Goal: Find contact information: Obtain details needed to contact an individual or organization

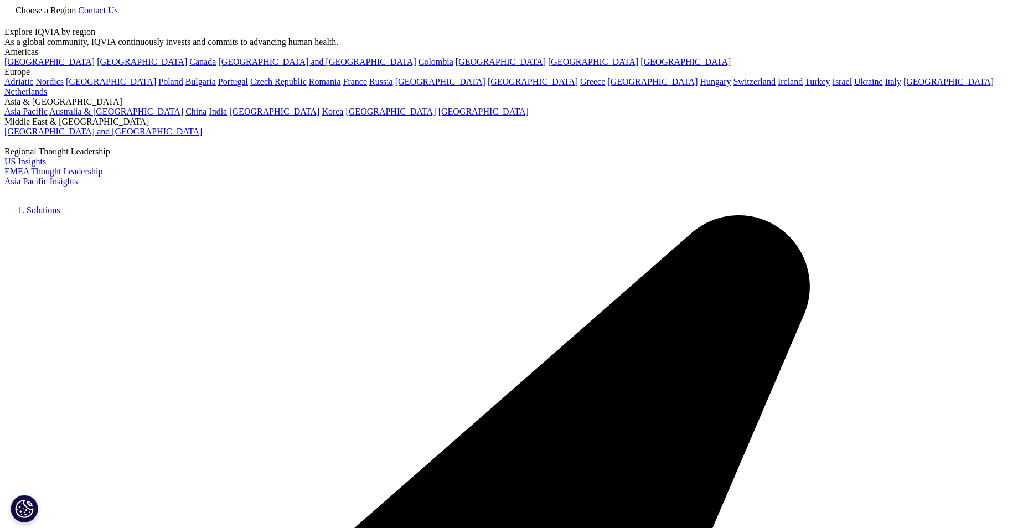
type input "central labs"
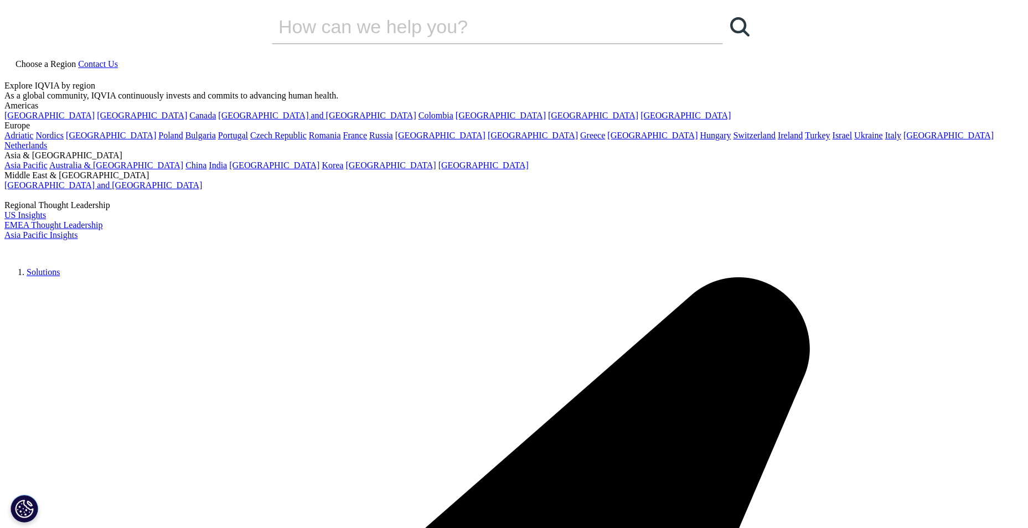
click at [78, 59] on icon at bounding box center [78, 63] width 0 height 9
click at [62, 120] on link "[GEOGRAPHIC_DATA]" at bounding box center [49, 115] width 90 height 9
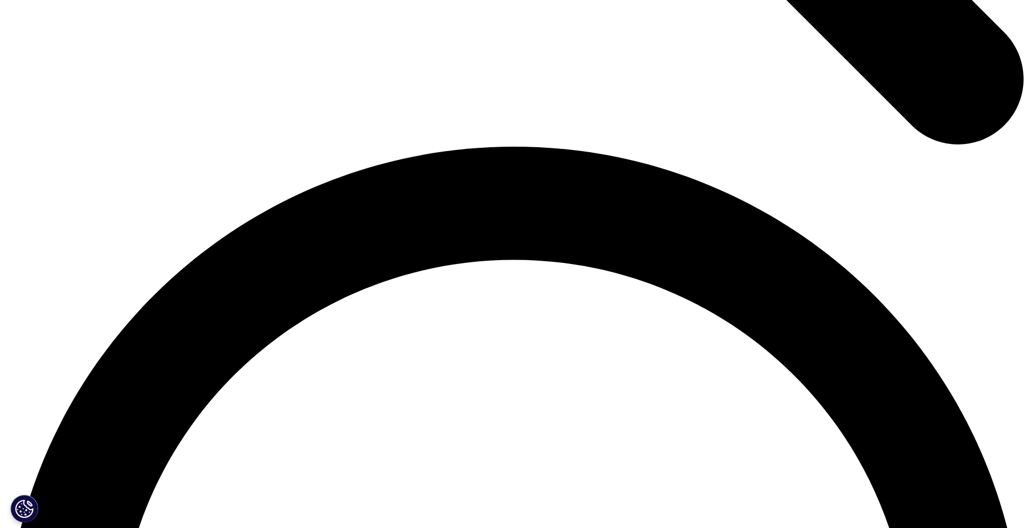
scroll to position [2160, 0]
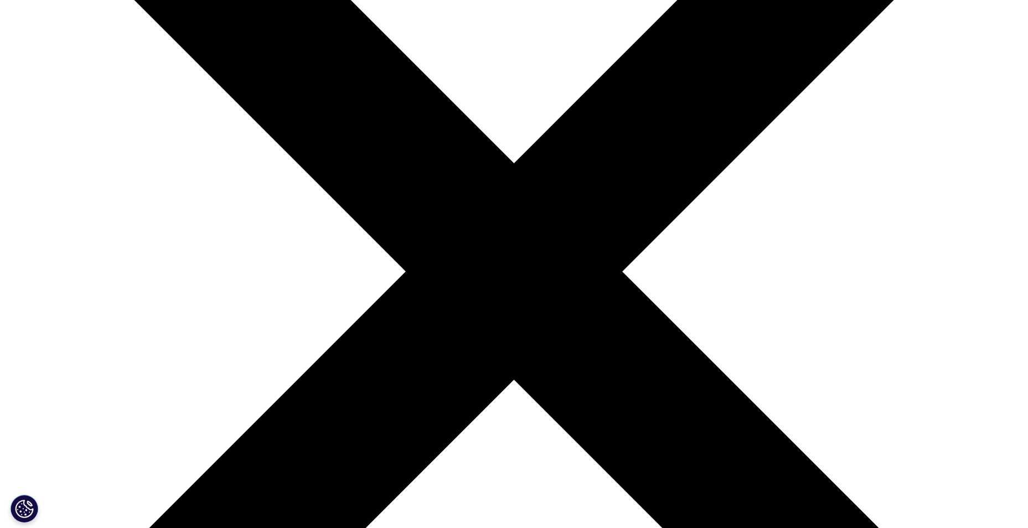
scroll to position [222, 0]
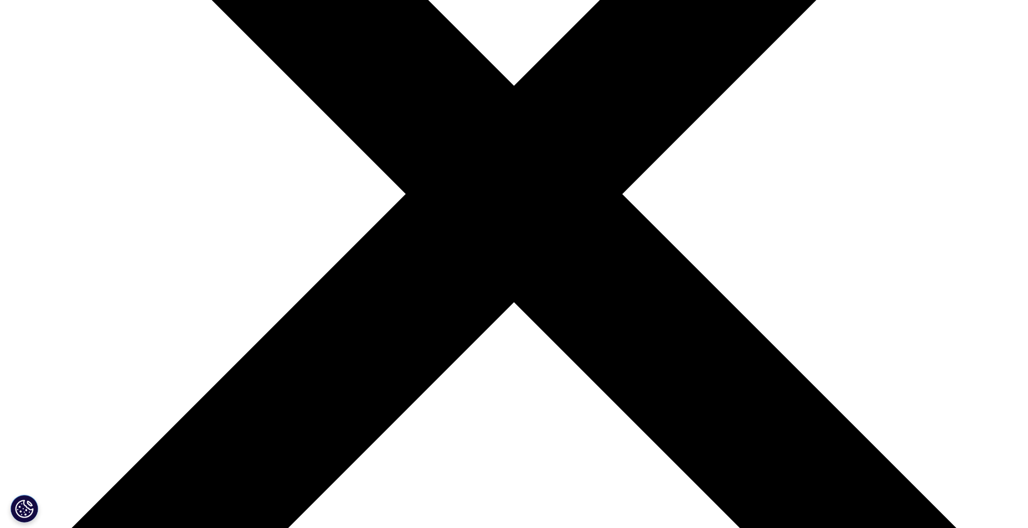
scroll to position [166, 0]
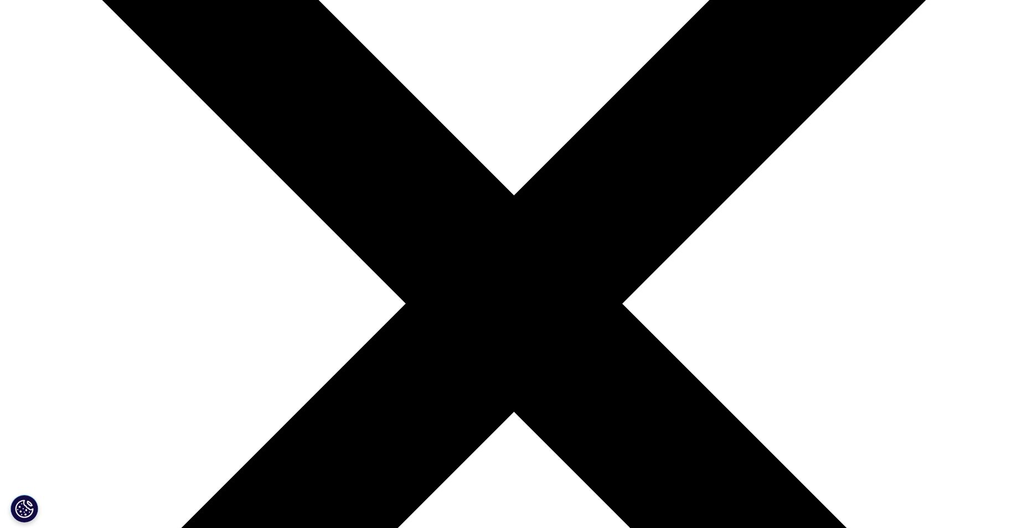
scroll to position [222, 0]
click at [173, 217] on link "[GEOGRAPHIC_DATA] and [GEOGRAPHIC_DATA]" at bounding box center [86, 211] width 173 height 11
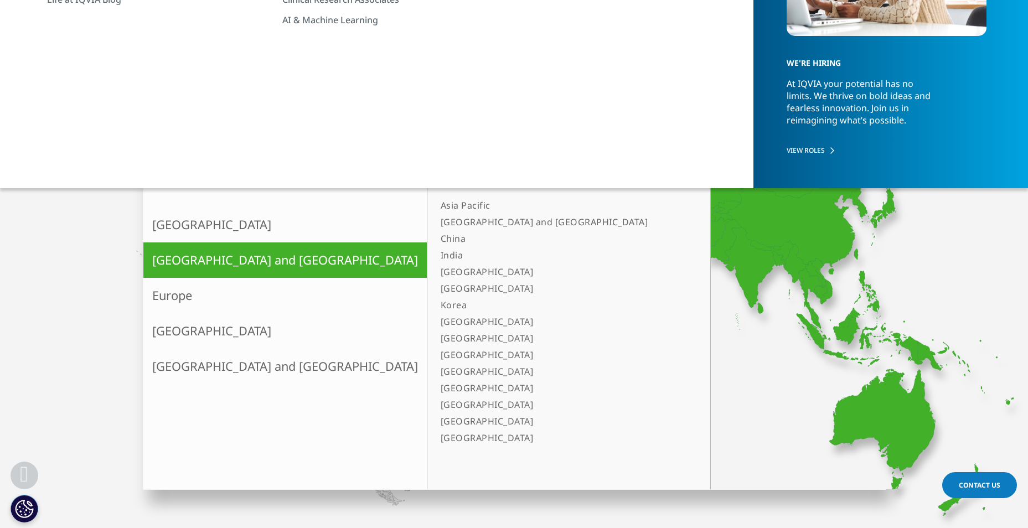
click at [175, 287] on link "Europe" at bounding box center [285, 295] width 284 height 35
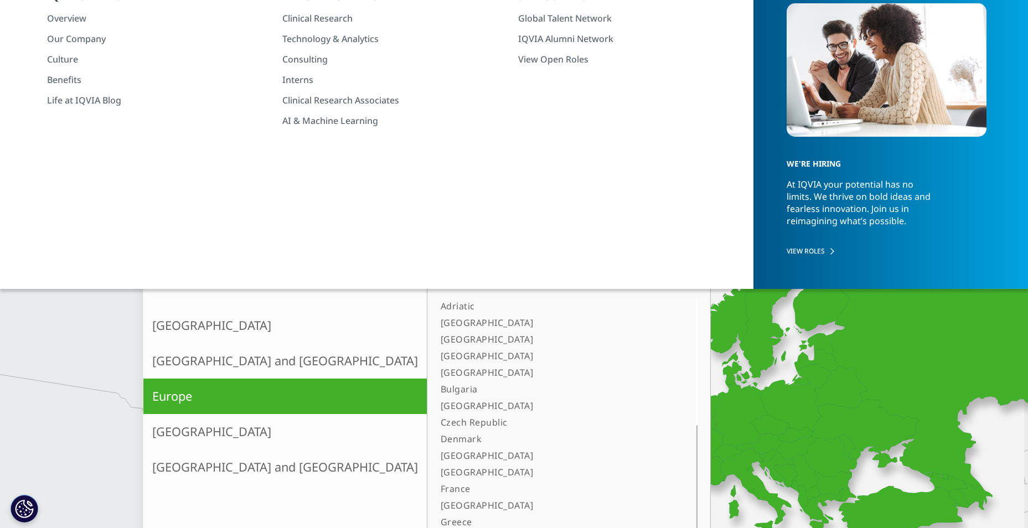
scroll to position [0, 0]
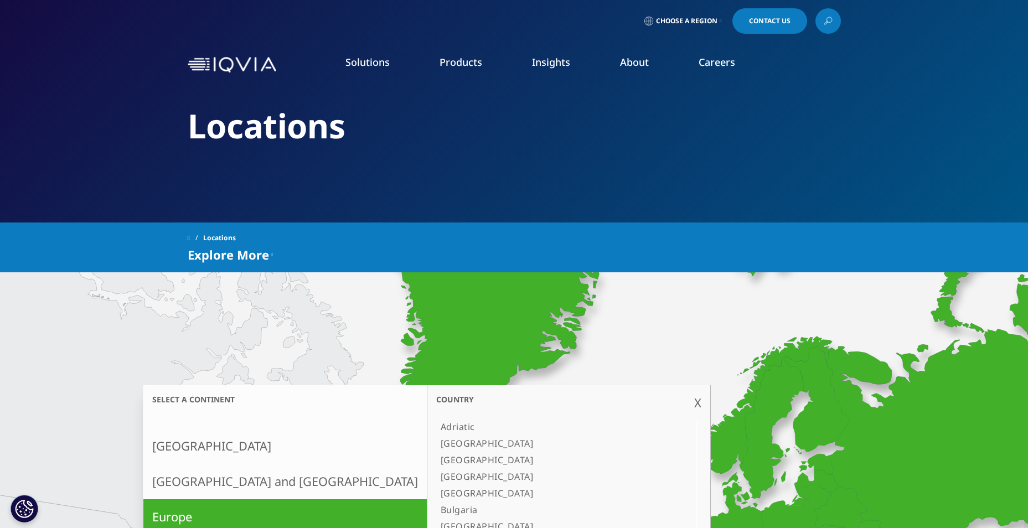
click at [310, 136] on link "Clinical Research" at bounding box center [390, 139] width 216 height 12
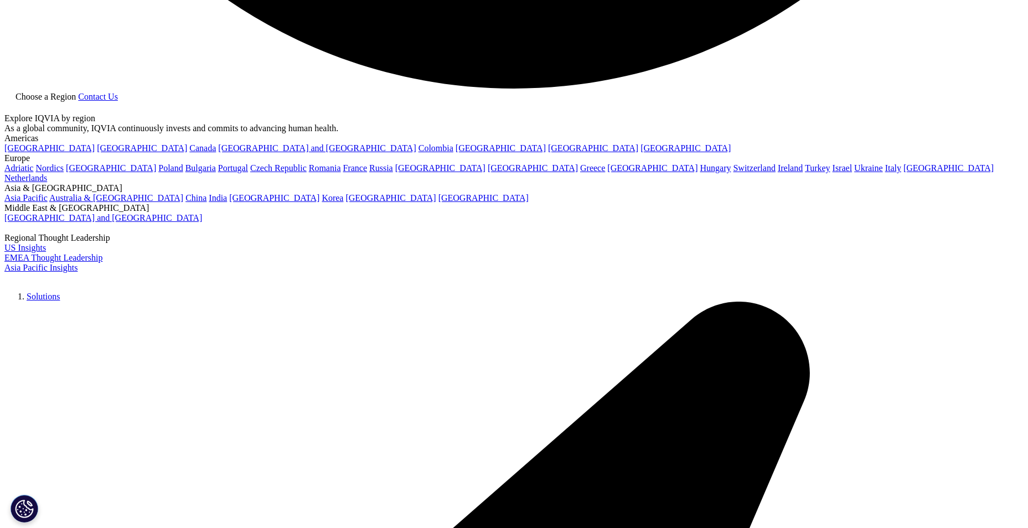
scroll to position [0, 878]
drag, startPoint x: 448, startPoint y: 269, endPoint x: 846, endPoint y: 268, distance: 398.8
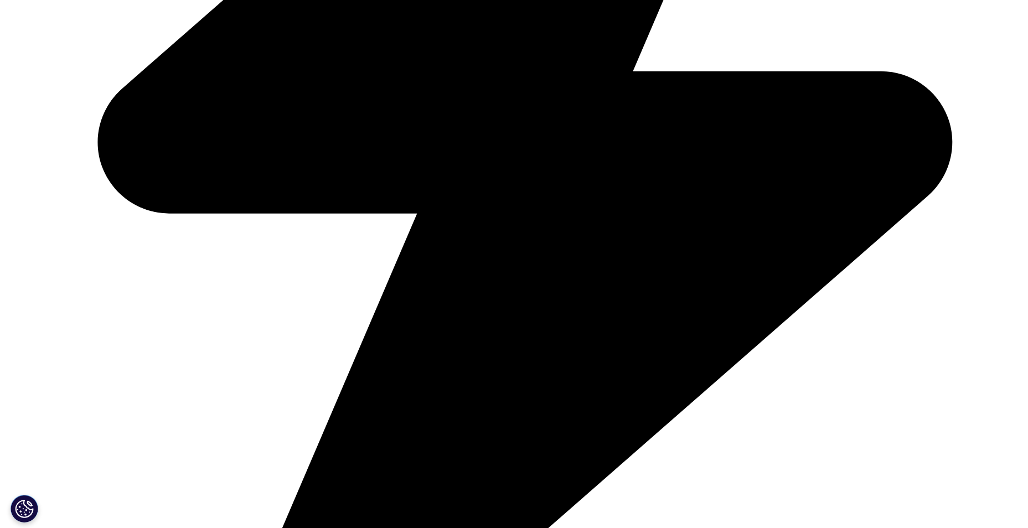
scroll to position [3766, 0]
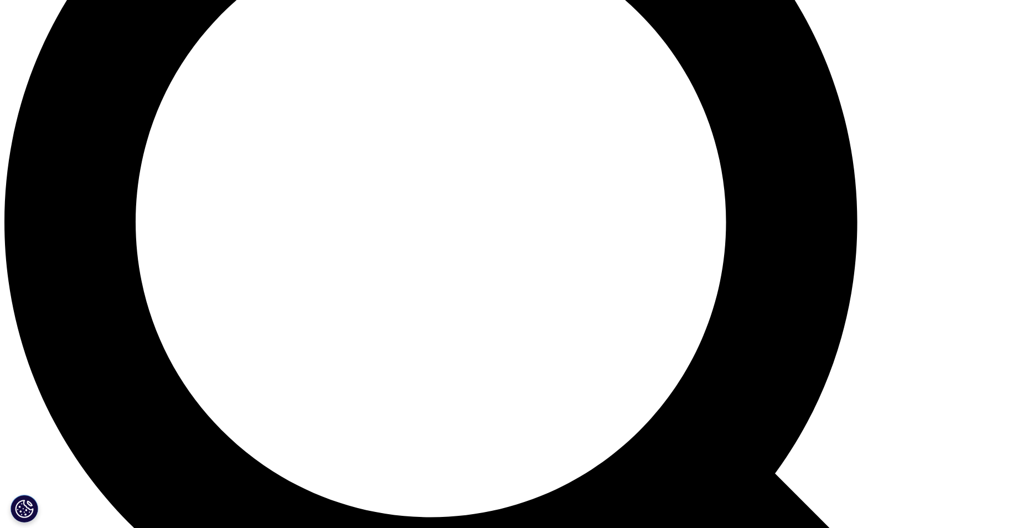
scroll to position [1196, 0]
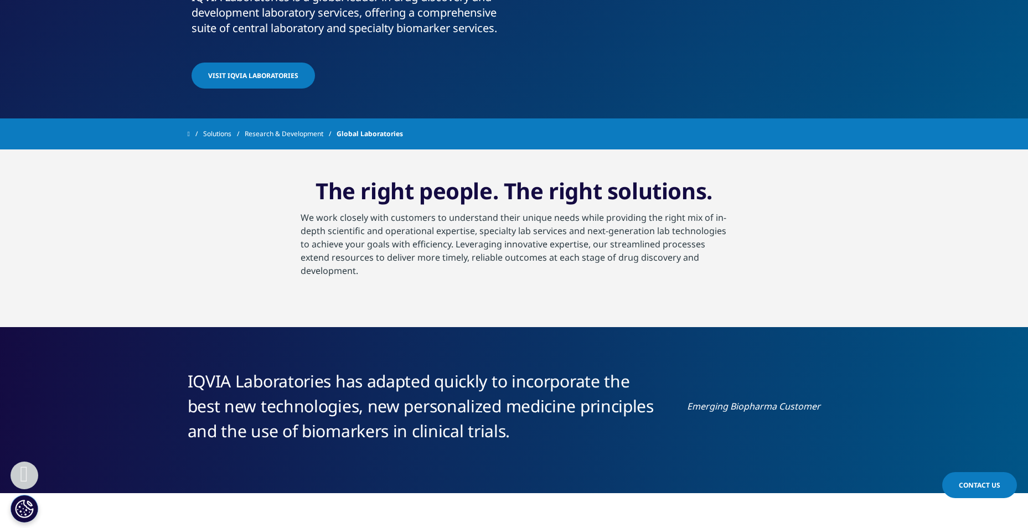
scroll to position [0, 0]
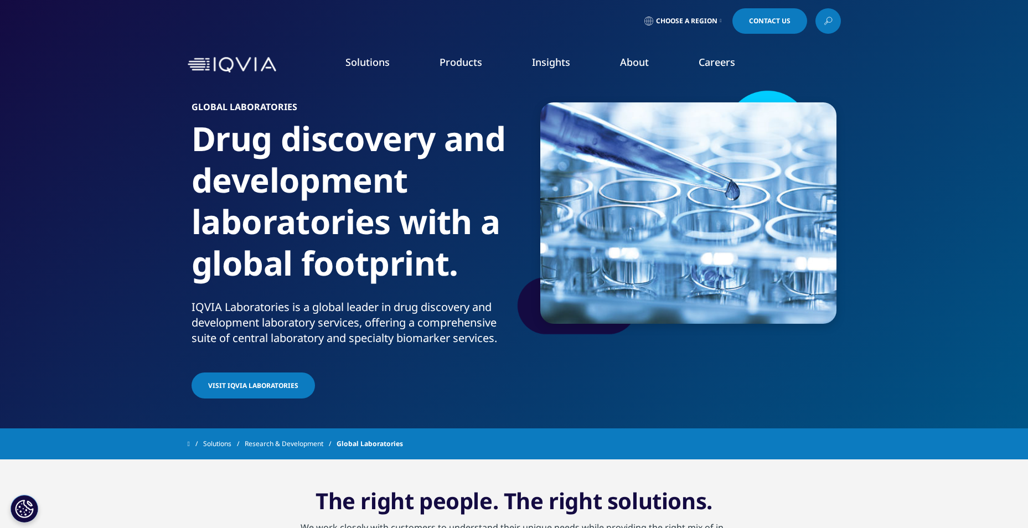
click at [573, 231] on link "Our Locations" at bounding box center [660, 233] width 245 height 12
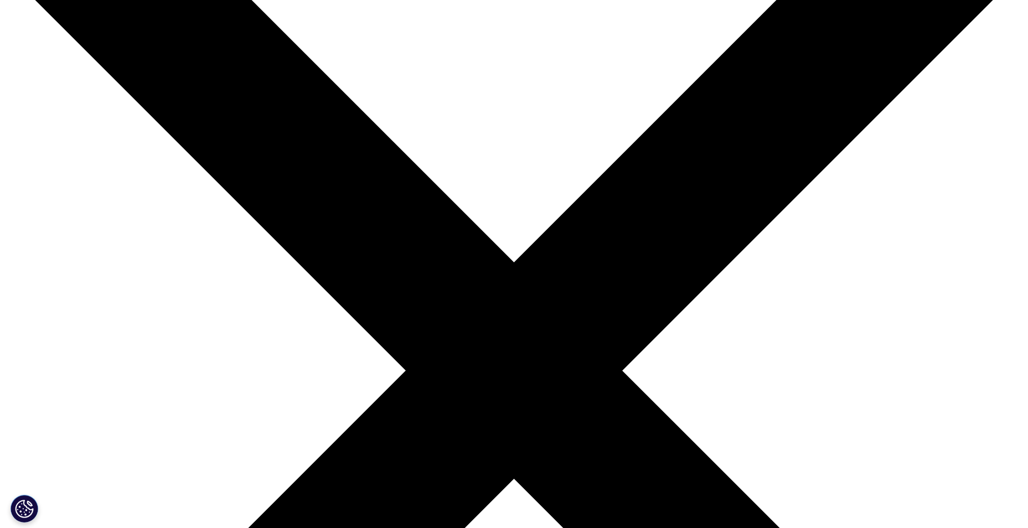
scroll to position [166, 0]
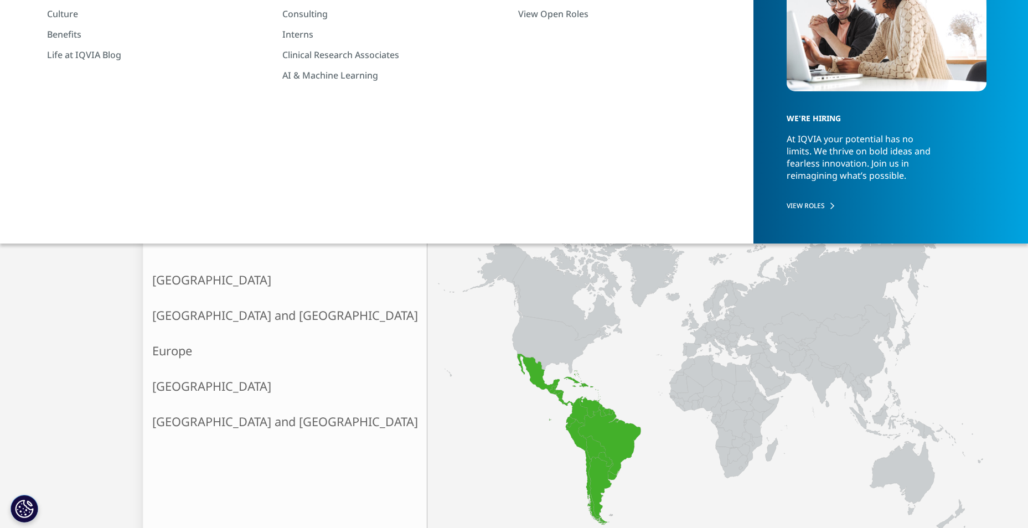
click at [223, 390] on link "Latin America" at bounding box center [285, 386] width 284 height 35
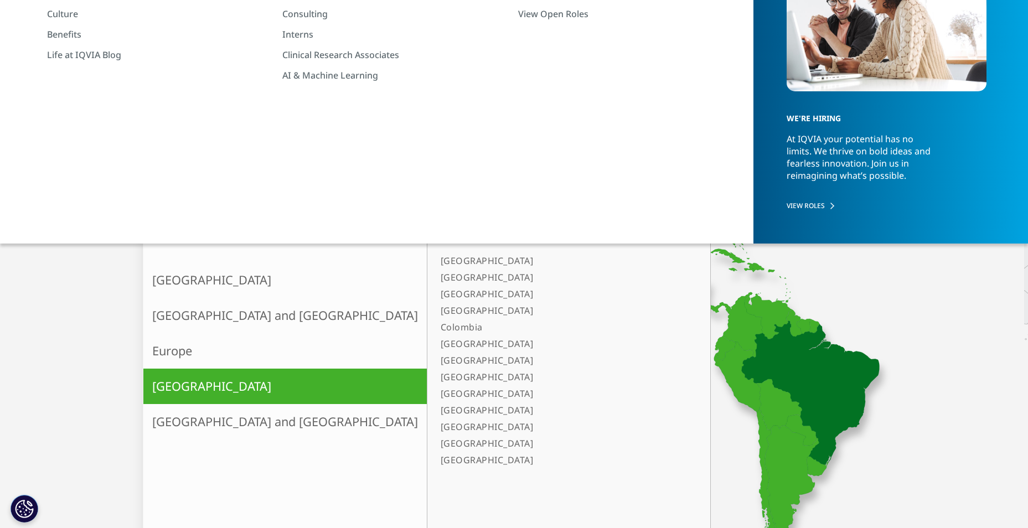
click at [436, 295] on link "[GEOGRAPHIC_DATA]" at bounding box center [563, 294] width 254 height 17
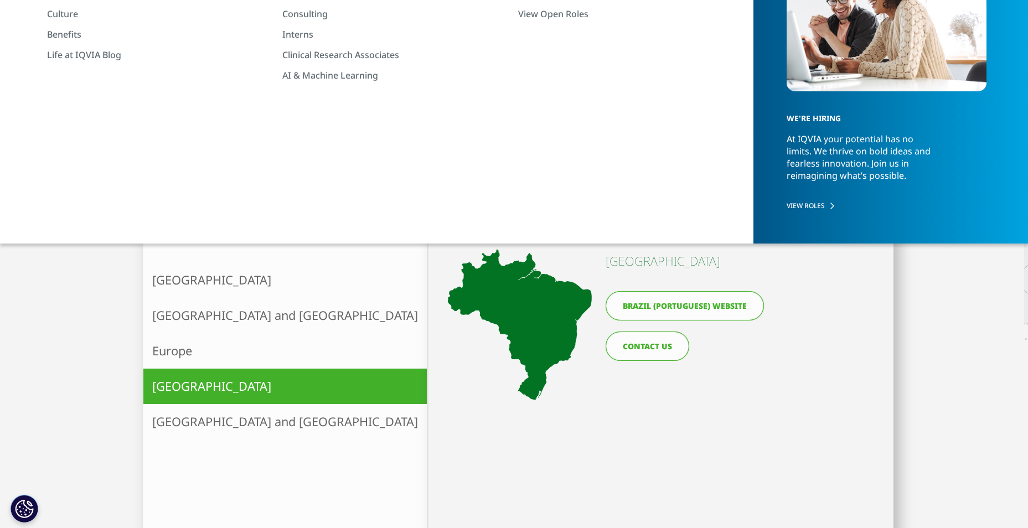
click at [654, 346] on link "CONTACT US" at bounding box center [648, 346] width 84 height 29
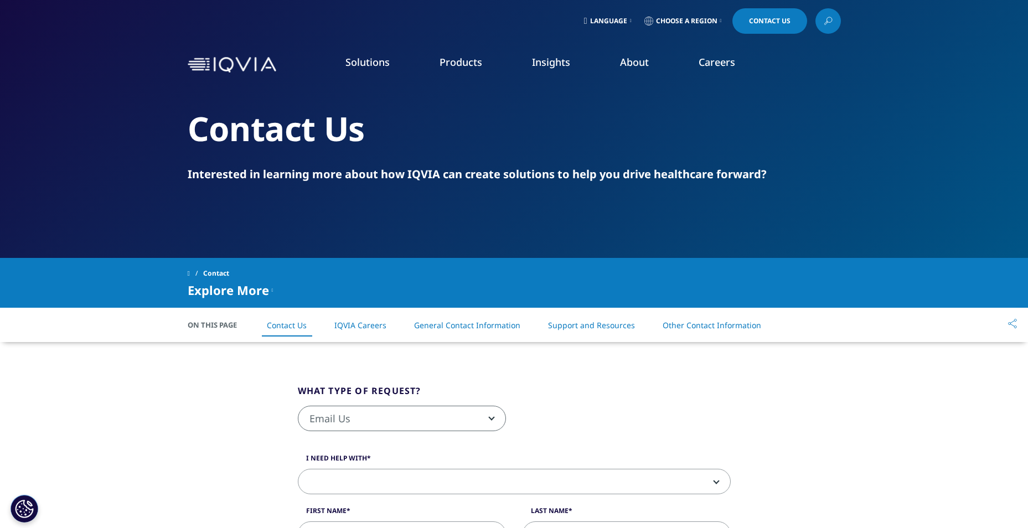
click at [706, 322] on link "Other Contact Information" at bounding box center [712, 325] width 99 height 11
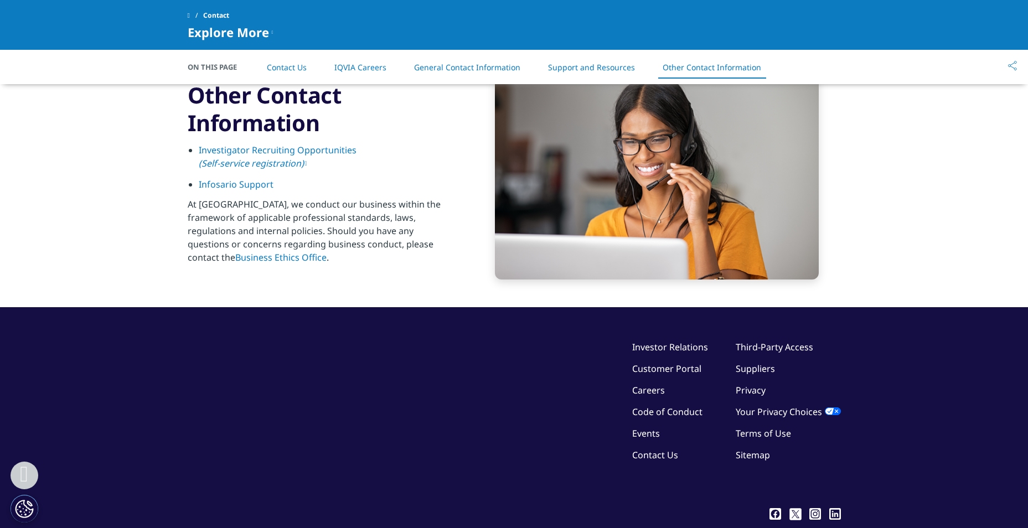
scroll to position [1775, 0]
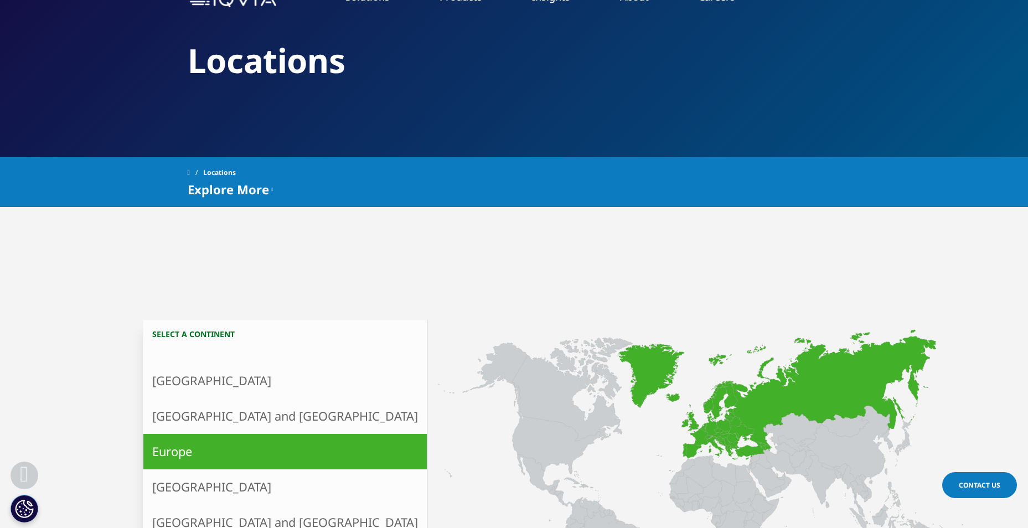
scroll to position [277, 0]
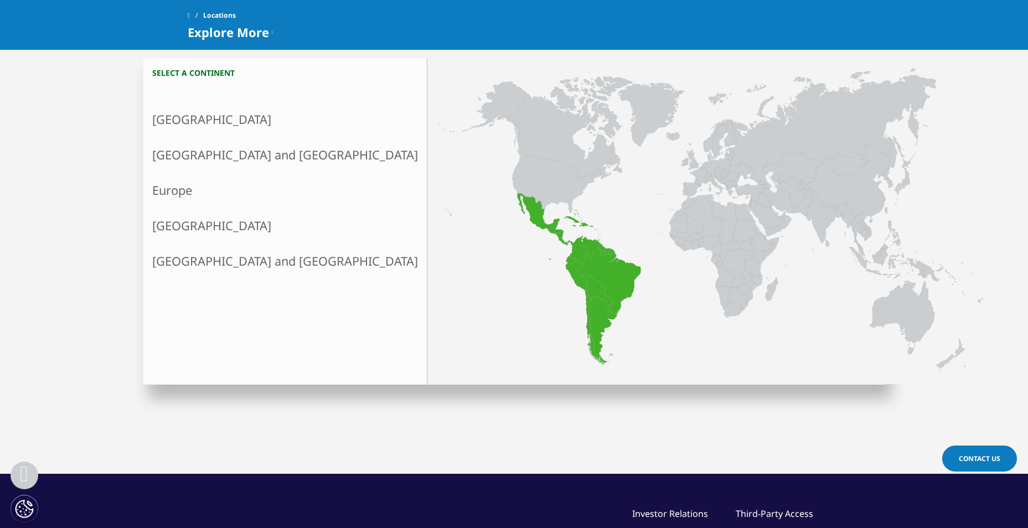
click at [208, 223] on link "Latin America" at bounding box center [285, 225] width 284 height 35
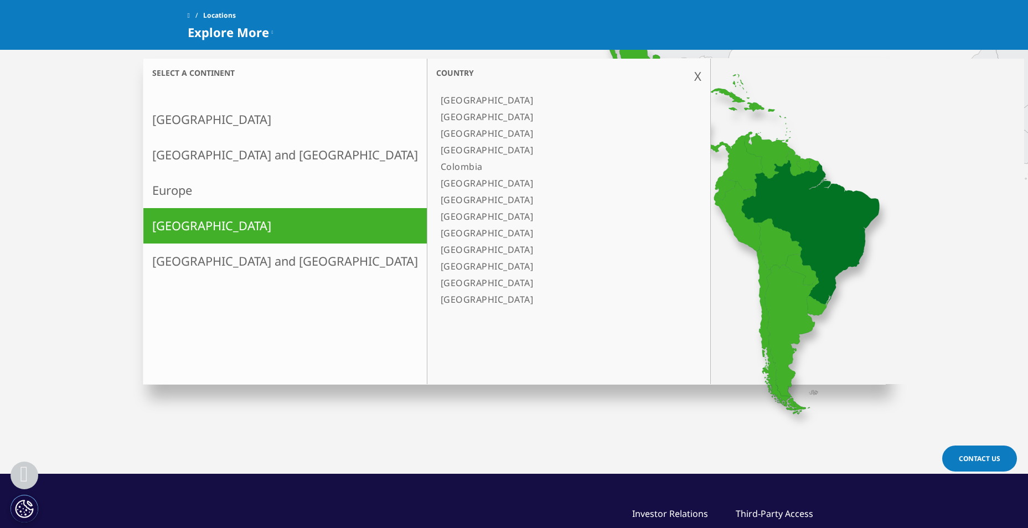
click at [436, 130] on link "[GEOGRAPHIC_DATA]" at bounding box center [563, 133] width 254 height 17
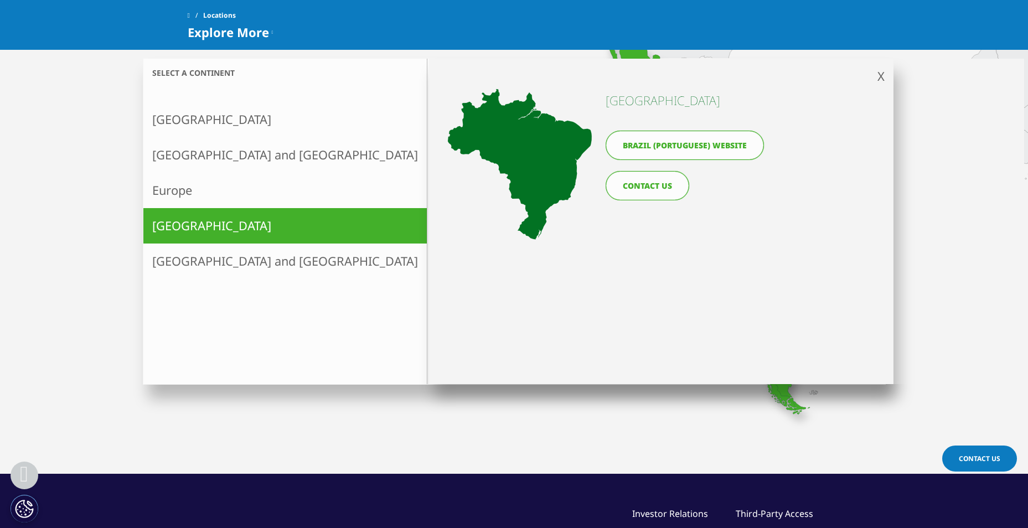
click at [570, 149] on icon at bounding box center [520, 164] width 144 height 151
click at [519, 131] on icon at bounding box center [520, 164] width 144 height 151
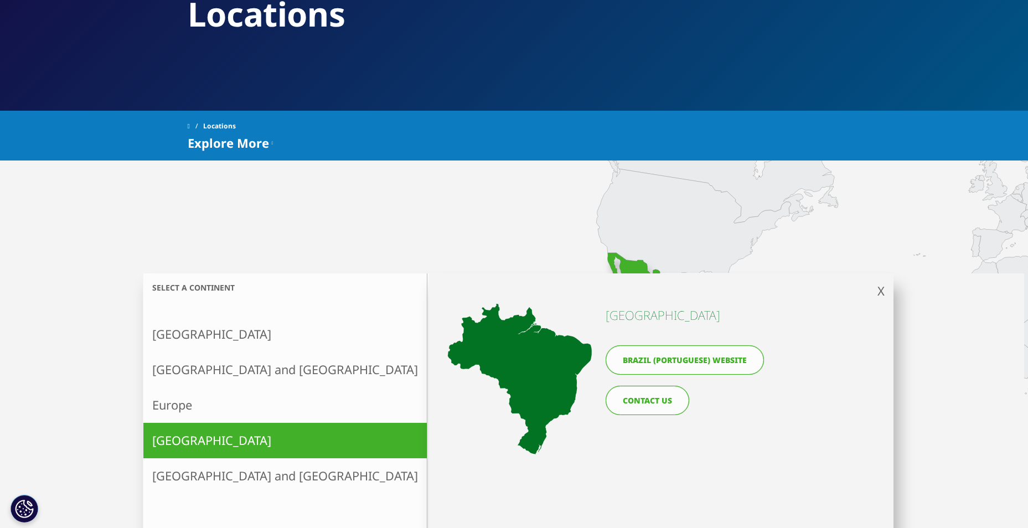
scroll to position [111, 0]
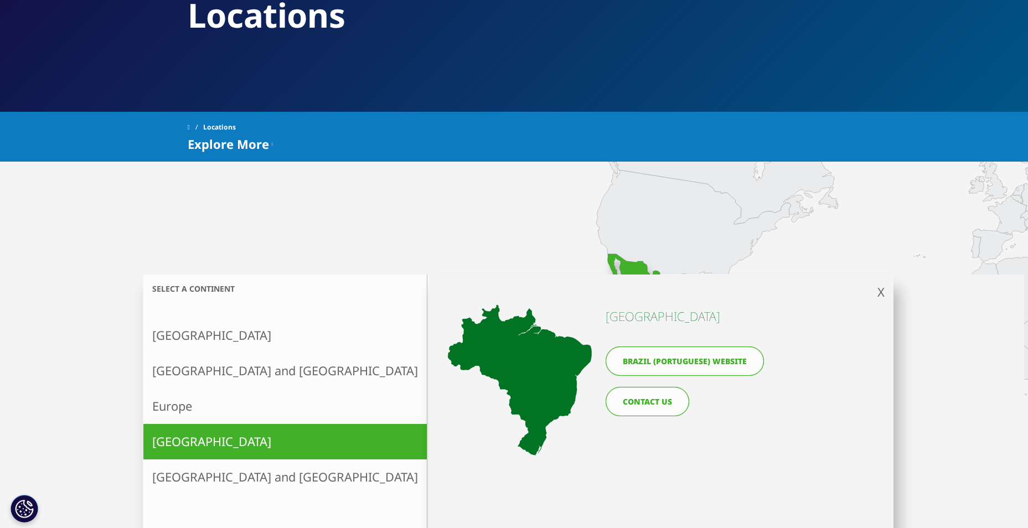
click at [436, 316] on link "[GEOGRAPHIC_DATA]" at bounding box center [563, 316] width 254 height 17
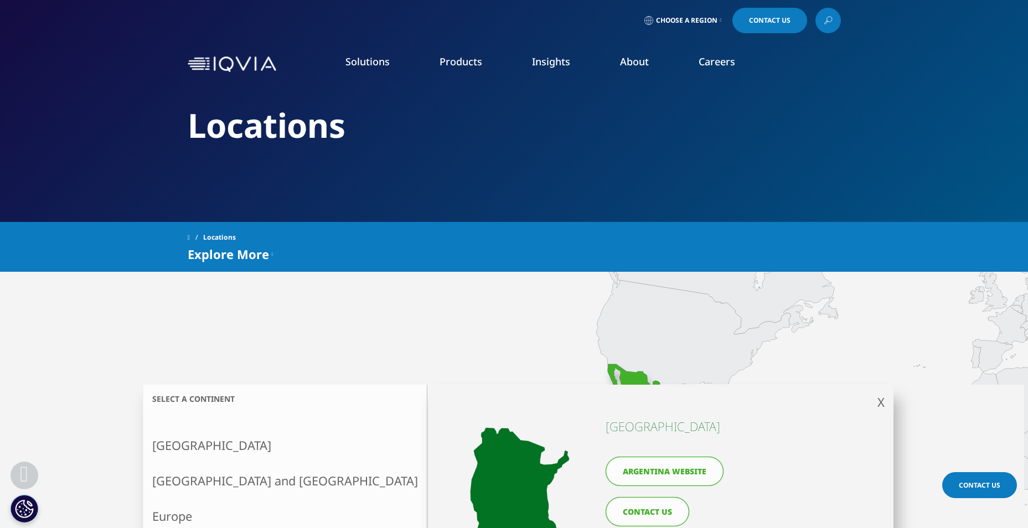
scroll to position [0, 0]
click at [776, 26] on link "Contact Us" at bounding box center [770, 20] width 75 height 25
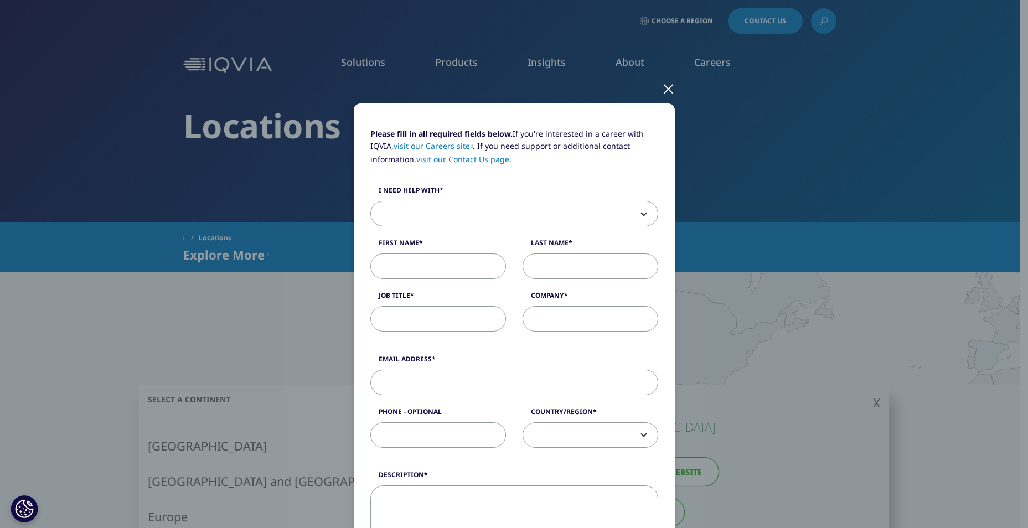
click at [640, 217] on span at bounding box center [514, 214] width 287 height 25
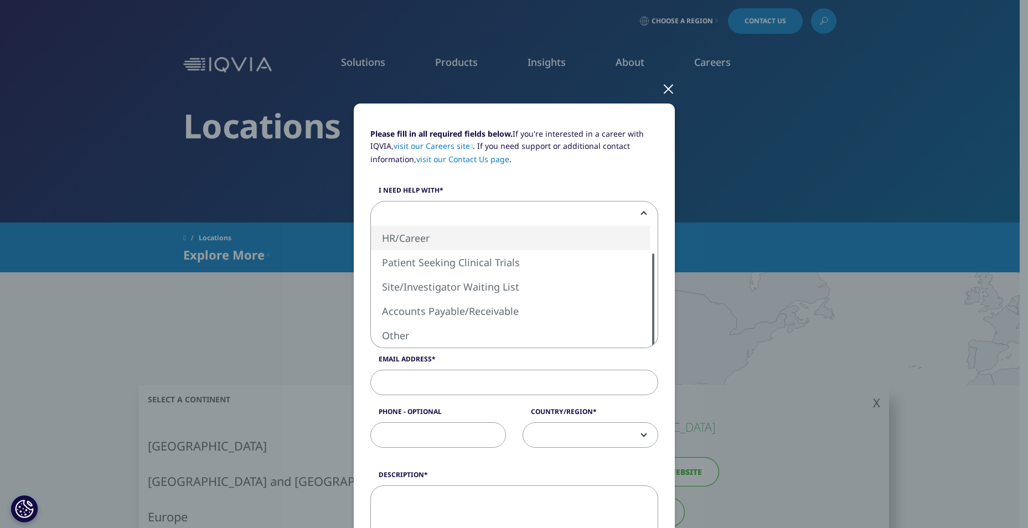
click at [763, 167] on div "Please fill in all required fields below. If you're interested in a career with…" at bounding box center [515, 460] width 654 height 921
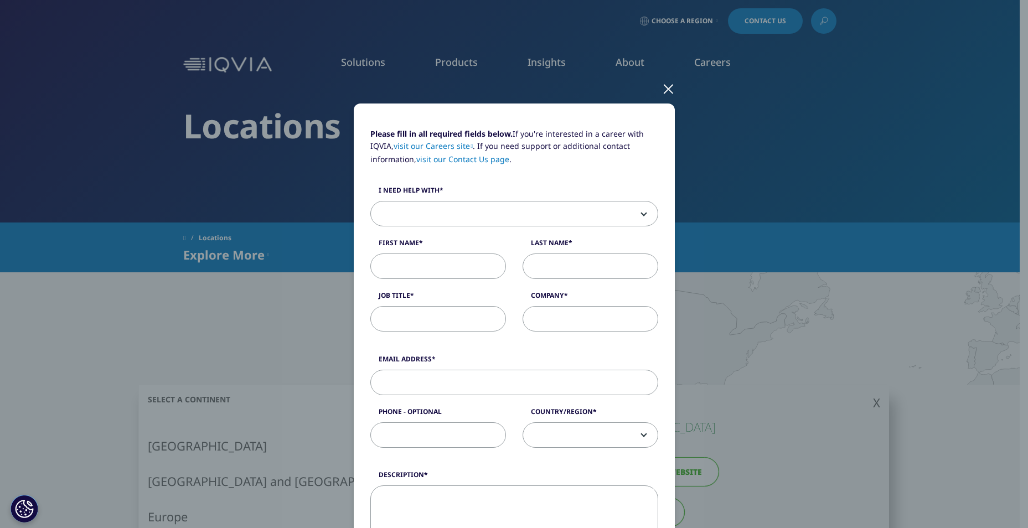
click at [707, 19] on div "Please fill in all required fields below. If you're interested in a career with…" at bounding box center [515, 460] width 654 height 921
click at [668, 94] on div at bounding box center [668, 88] width 13 height 30
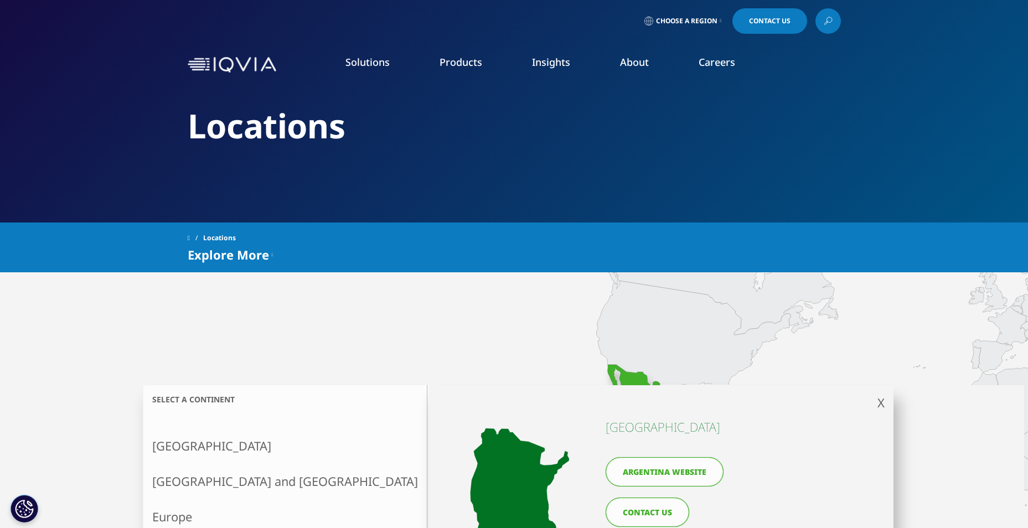
click at [712, 17] on span "Choose a Region" at bounding box center [686, 21] width 61 height 9
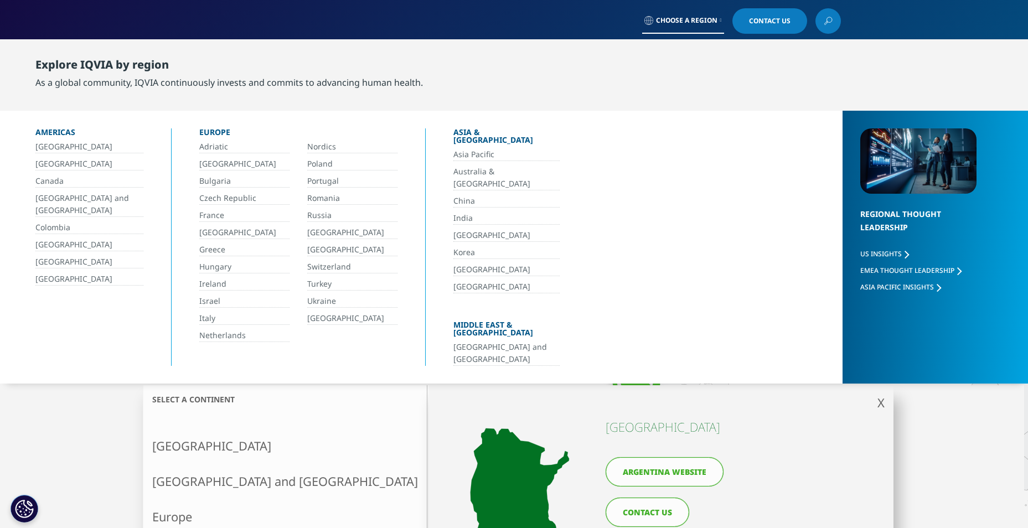
click at [469, 195] on link "China" at bounding box center [507, 201] width 106 height 13
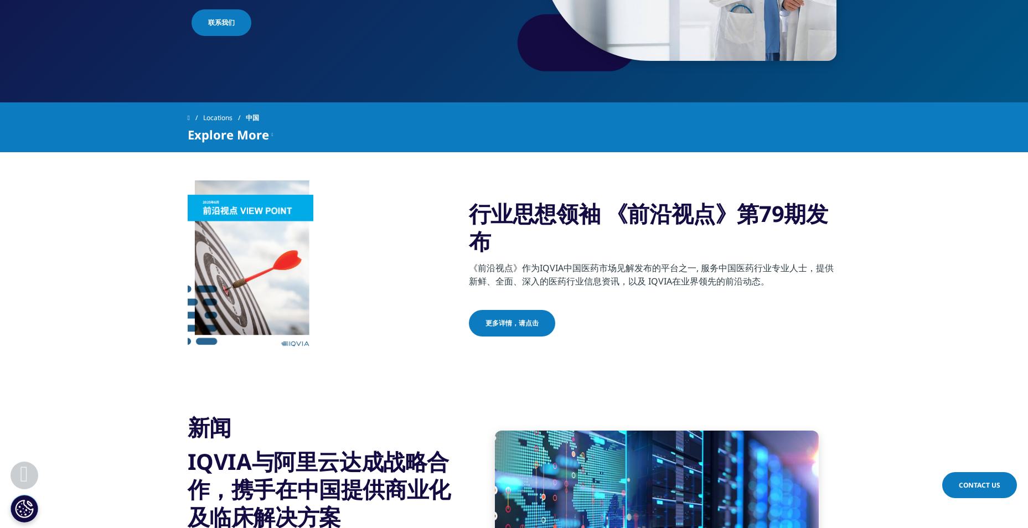
scroll to position [277, 0]
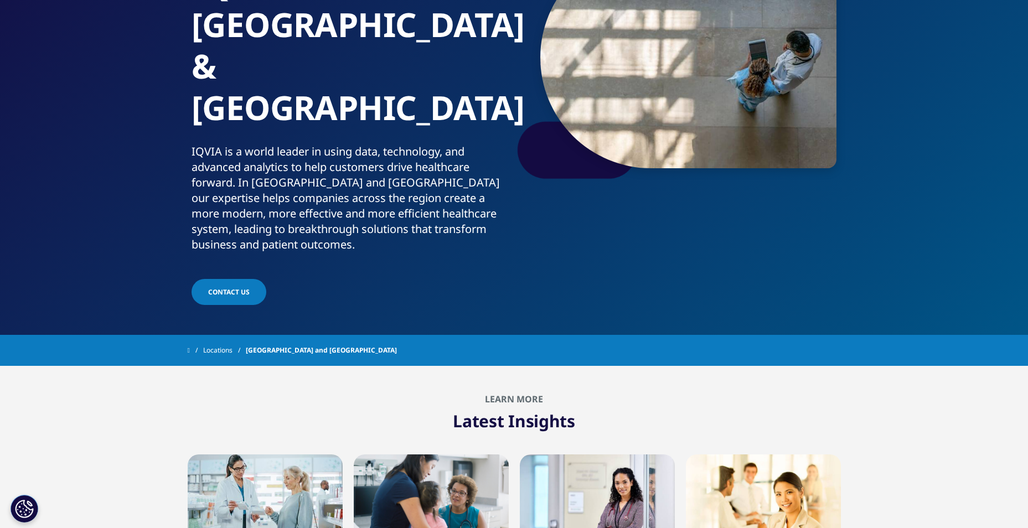
scroll to position [168, 0]
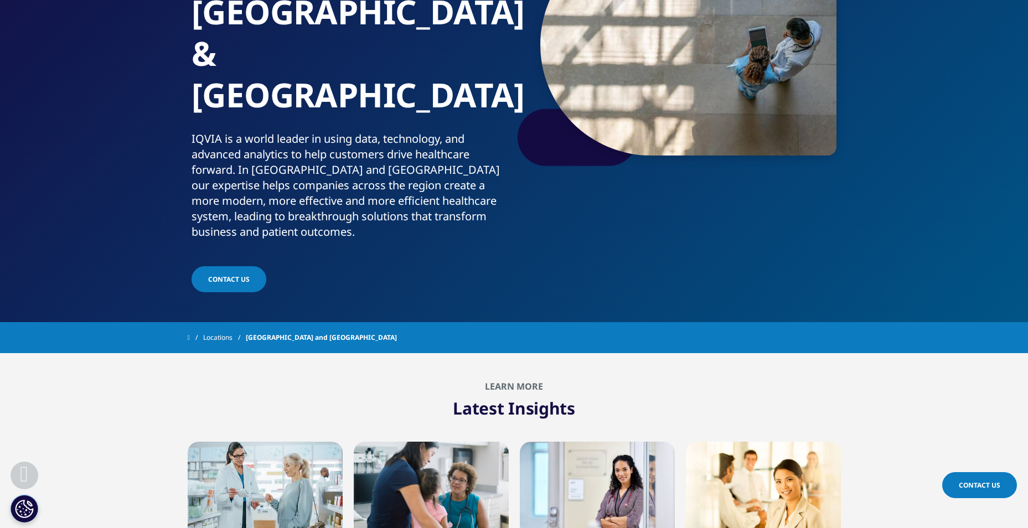
click at [225, 328] on link "Locations" at bounding box center [224, 338] width 43 height 20
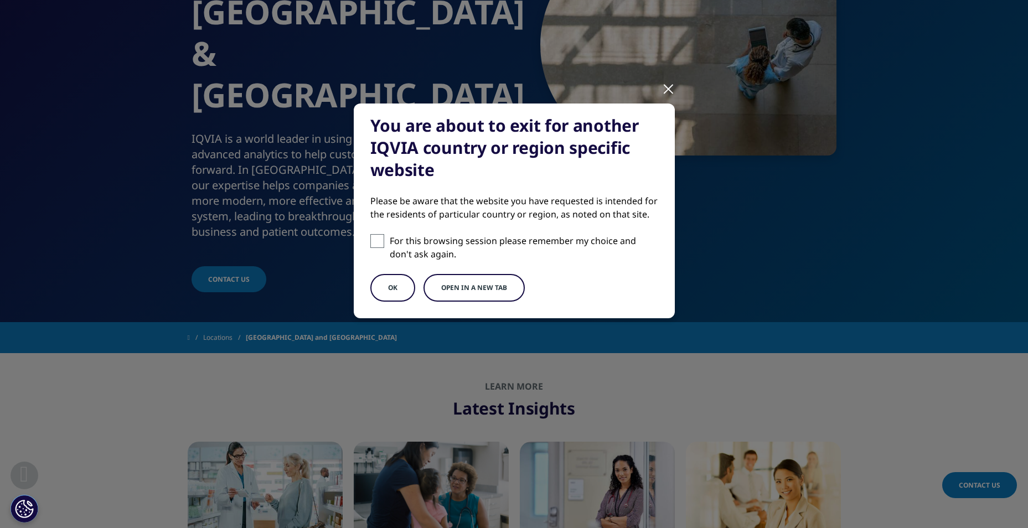
click at [380, 292] on button "OK" at bounding box center [393, 288] width 45 height 28
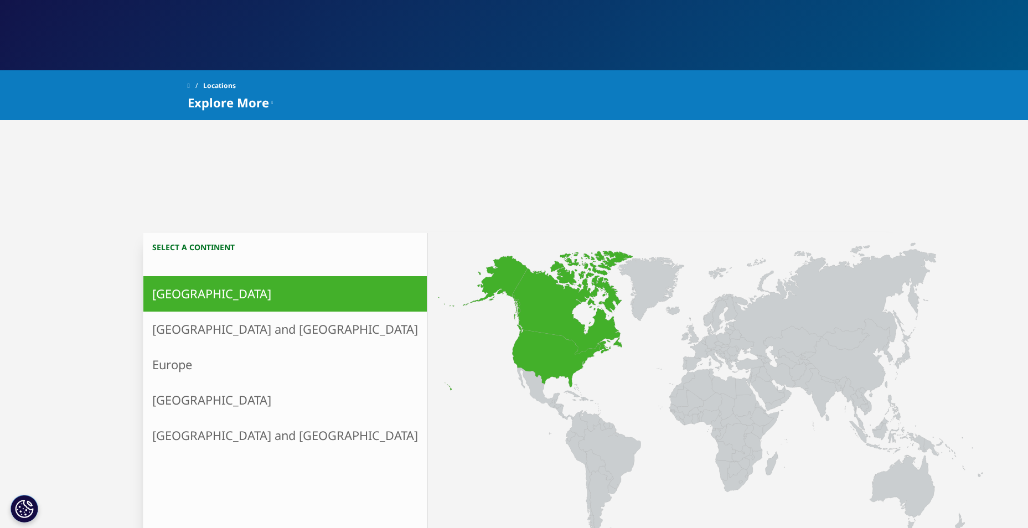
scroll to position [166, 0]
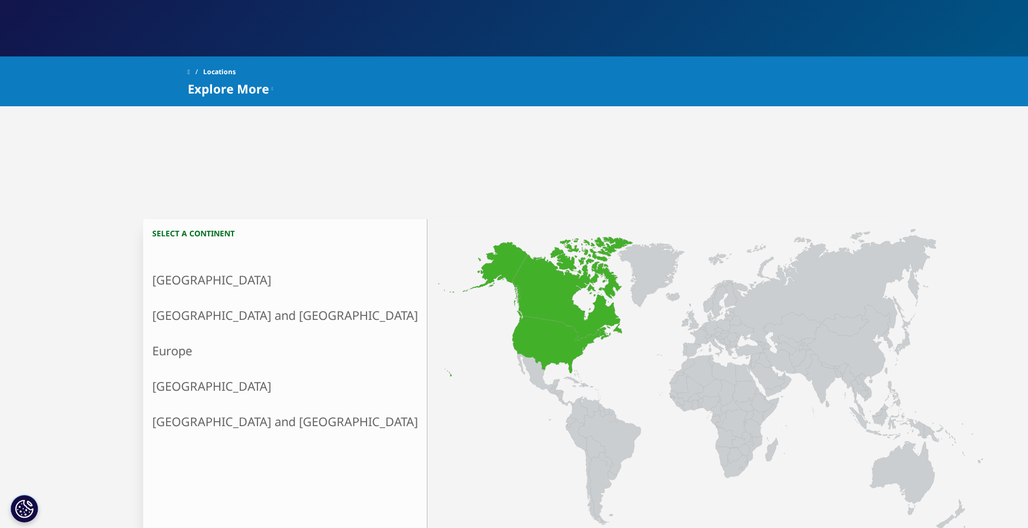
click at [199, 277] on link "[GEOGRAPHIC_DATA]" at bounding box center [285, 280] width 284 height 35
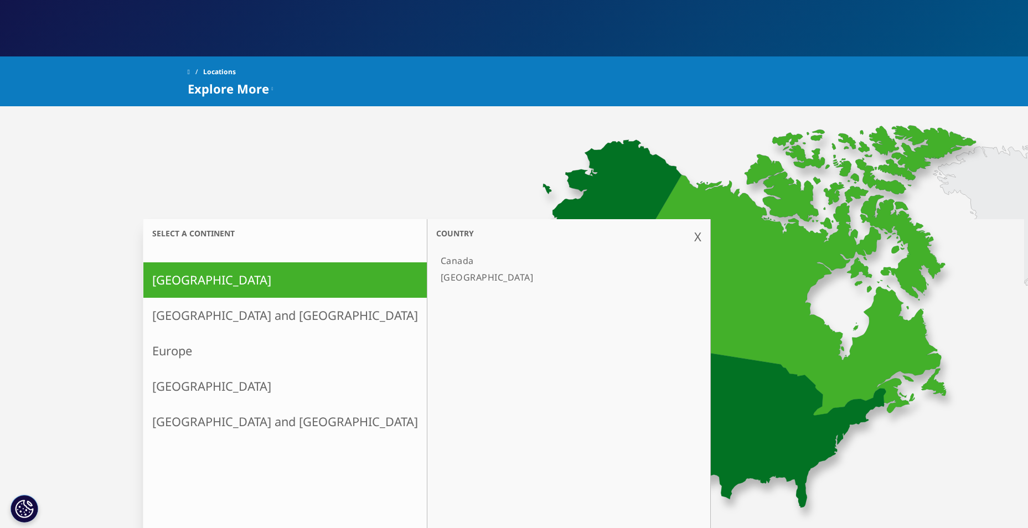
click at [436, 277] on link "[GEOGRAPHIC_DATA]" at bounding box center [563, 277] width 254 height 17
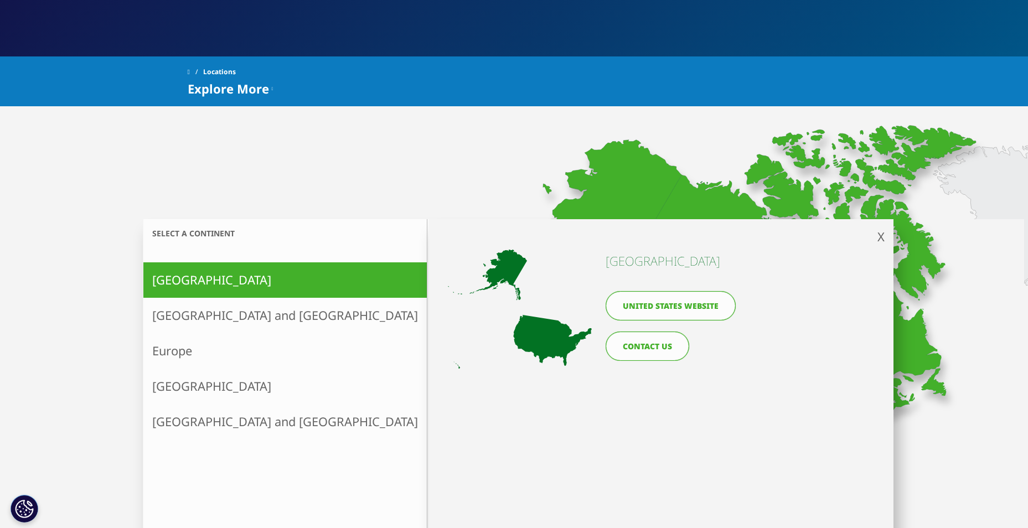
click at [680, 310] on link "United States website" at bounding box center [671, 305] width 130 height 29
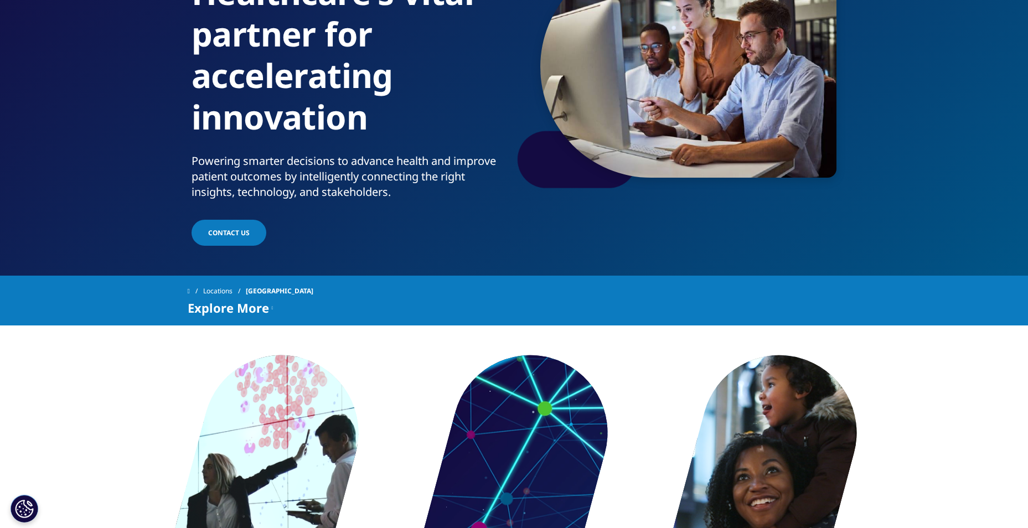
scroll to position [166, 0]
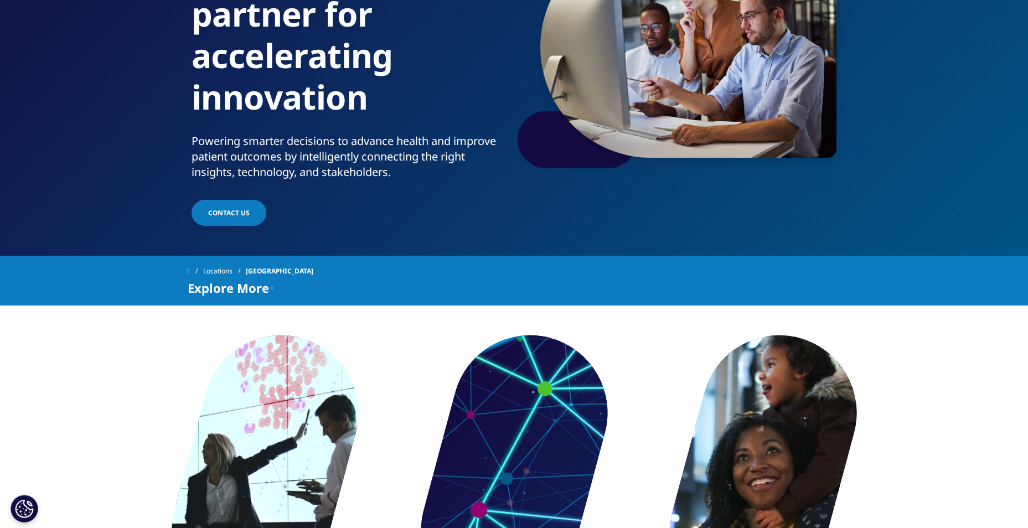
click at [274, 289] on icon at bounding box center [273, 287] width 2 height 13
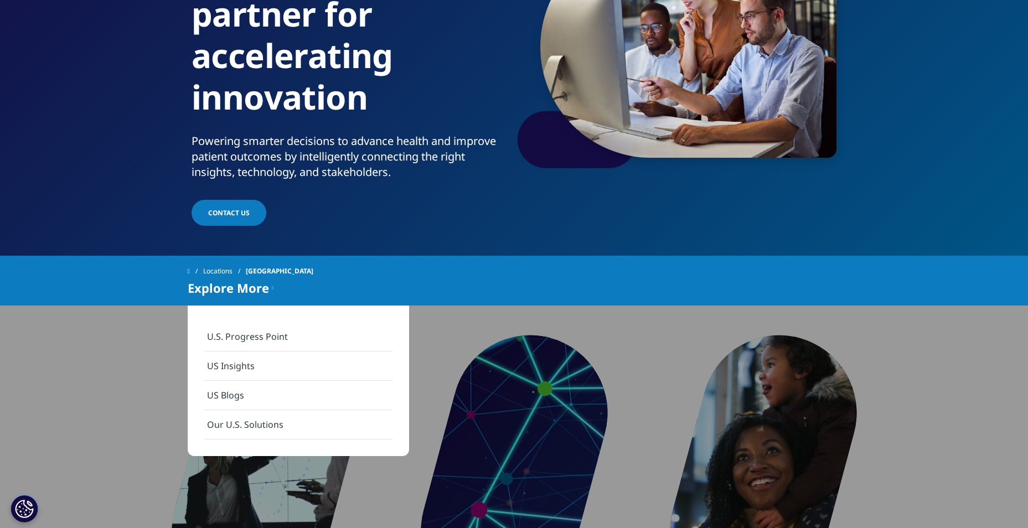
click at [445, 292] on div "Explore More U.S. Progress Point US Insights US Blogs Our U.S. Solutions" at bounding box center [515, 287] width 654 height 13
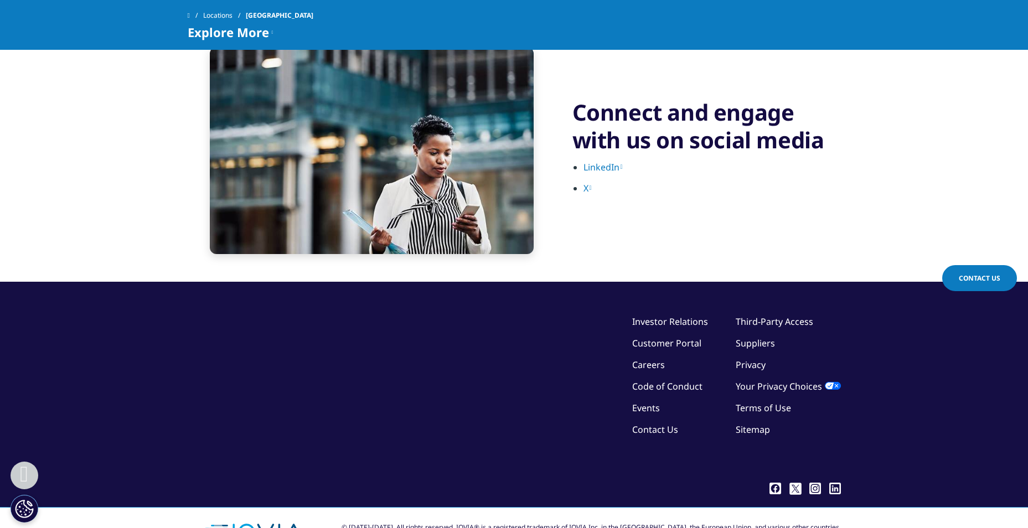
scroll to position [2414, 0]
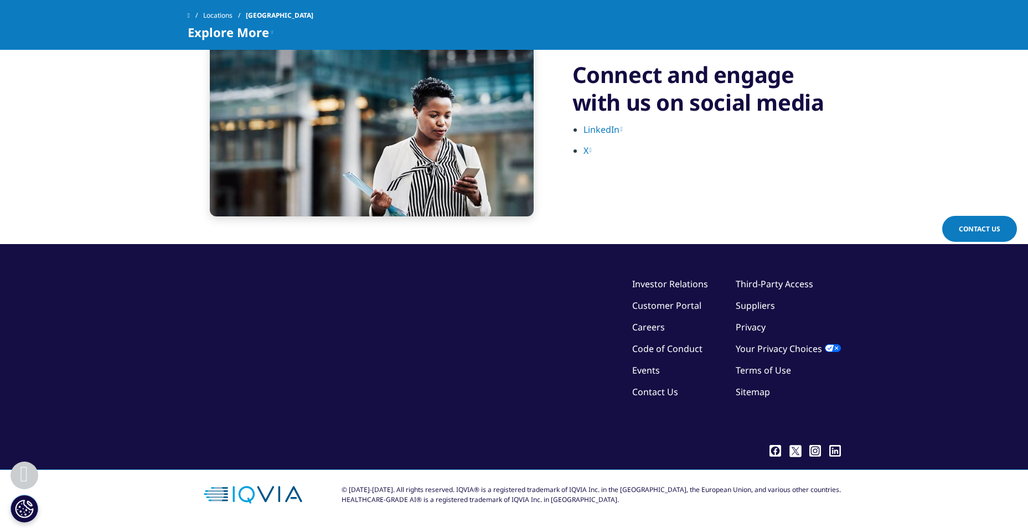
click at [668, 395] on link "Contact Us" at bounding box center [655, 392] width 46 height 12
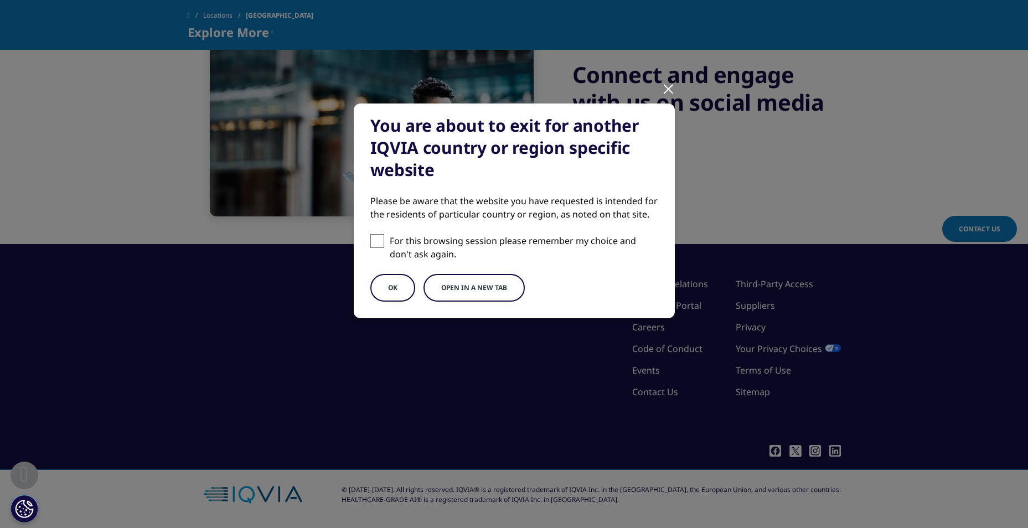
click at [459, 293] on button "Open in a new tab" at bounding box center [474, 288] width 101 height 28
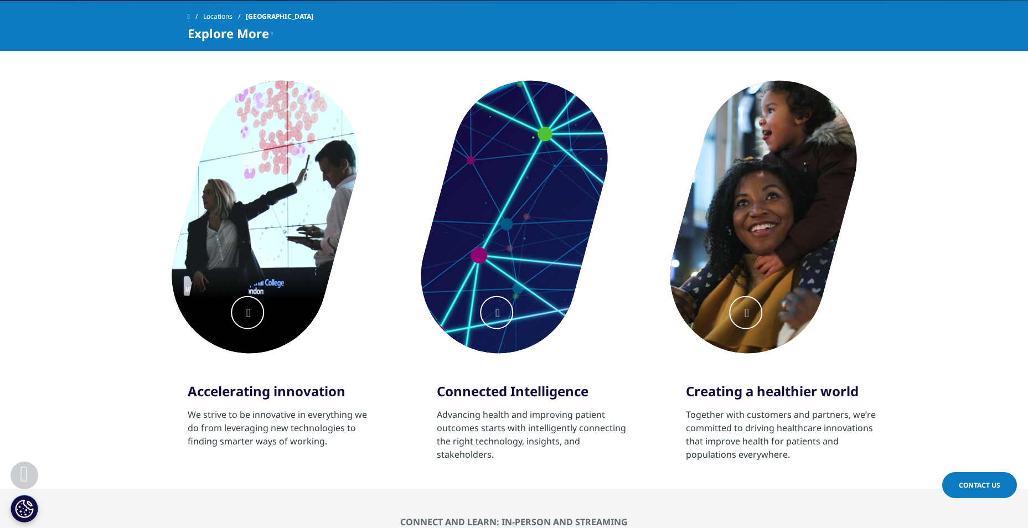
scroll to position [420, 0]
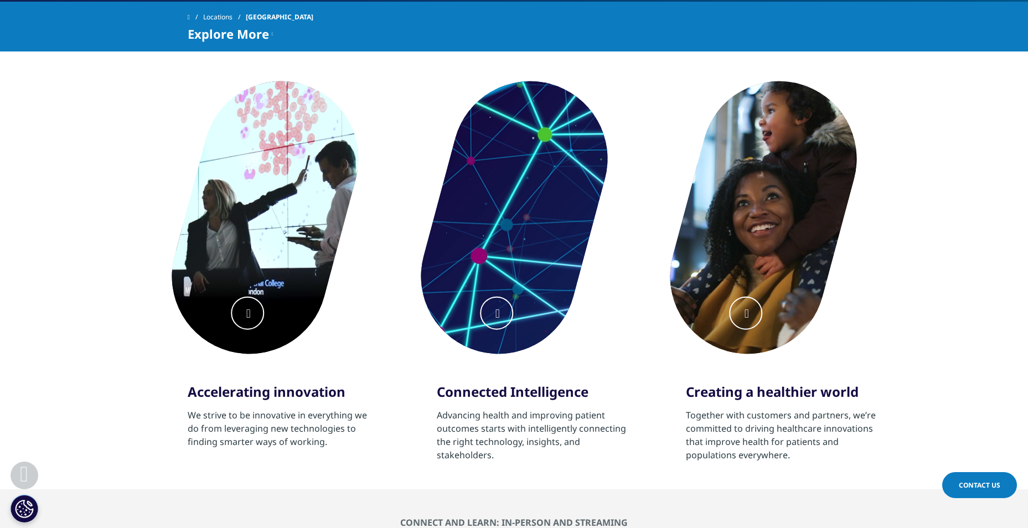
click at [966, 479] on link "Contact Us" at bounding box center [980, 485] width 75 height 26
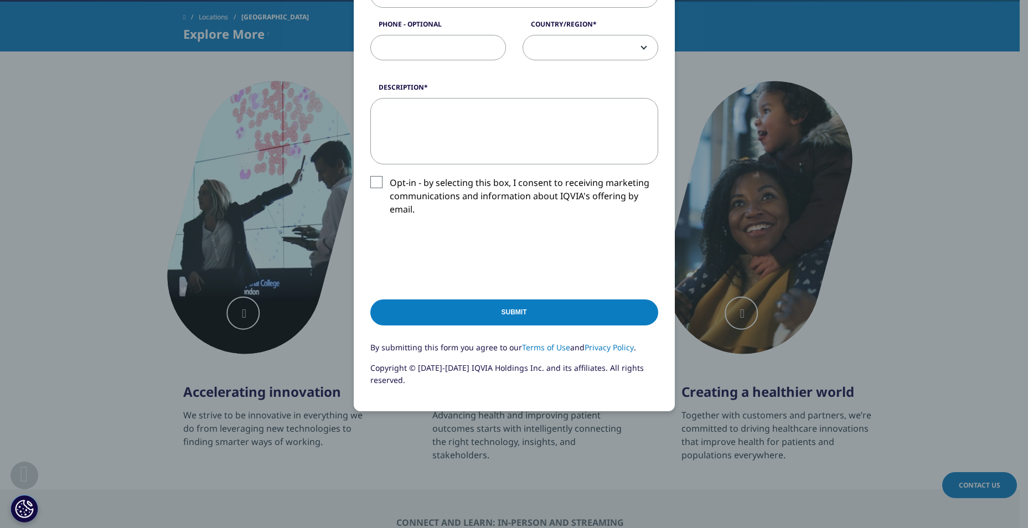
scroll to position [55, 0]
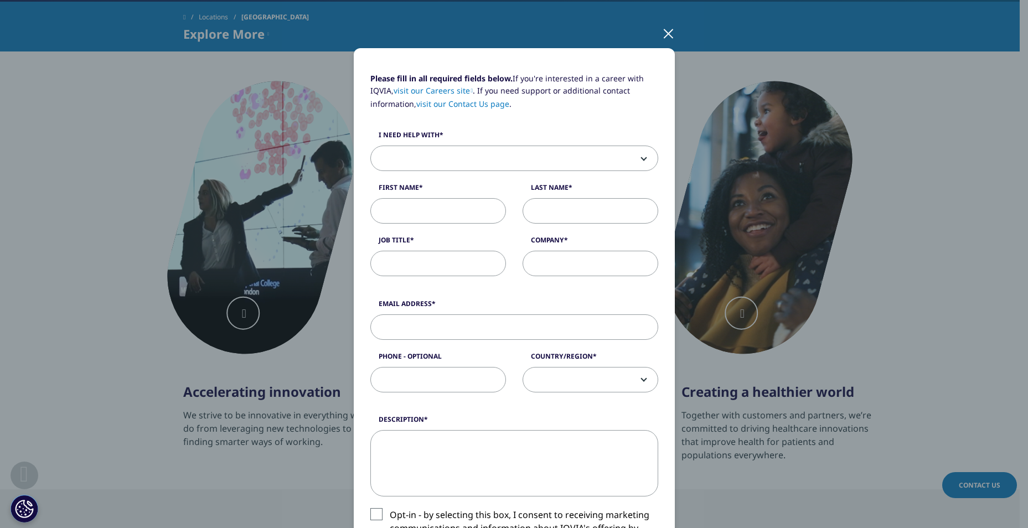
click at [662, 32] on div at bounding box center [668, 33] width 13 height 30
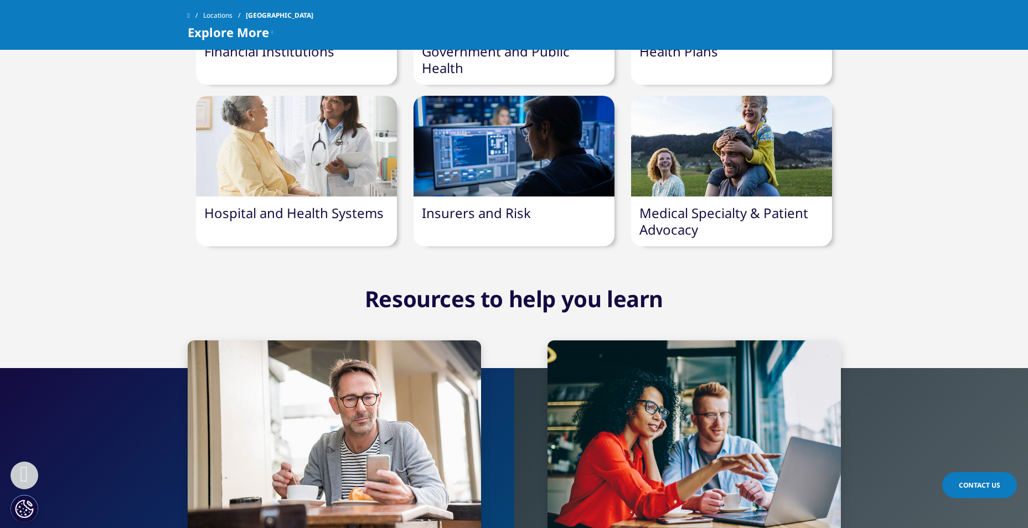
scroll to position [1251, 0]
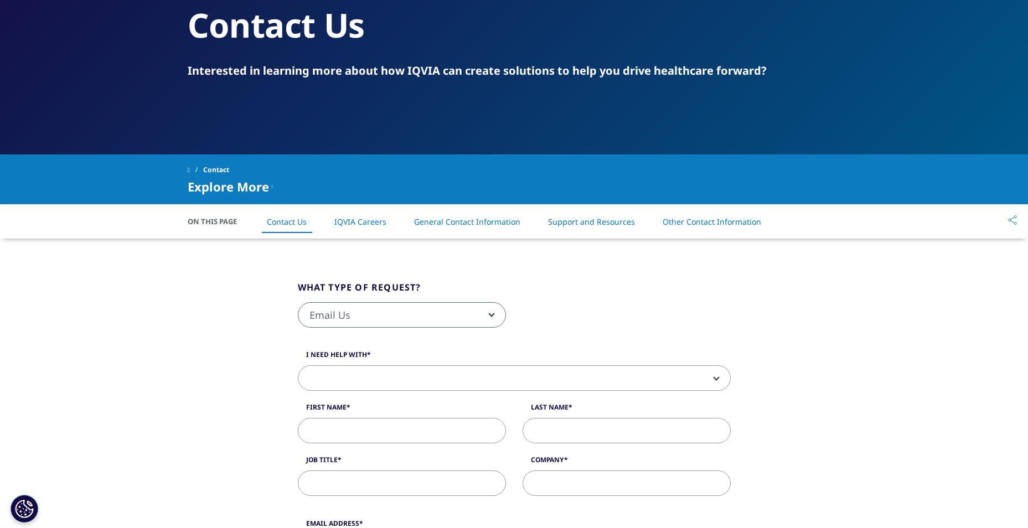
scroll to position [111, 0]
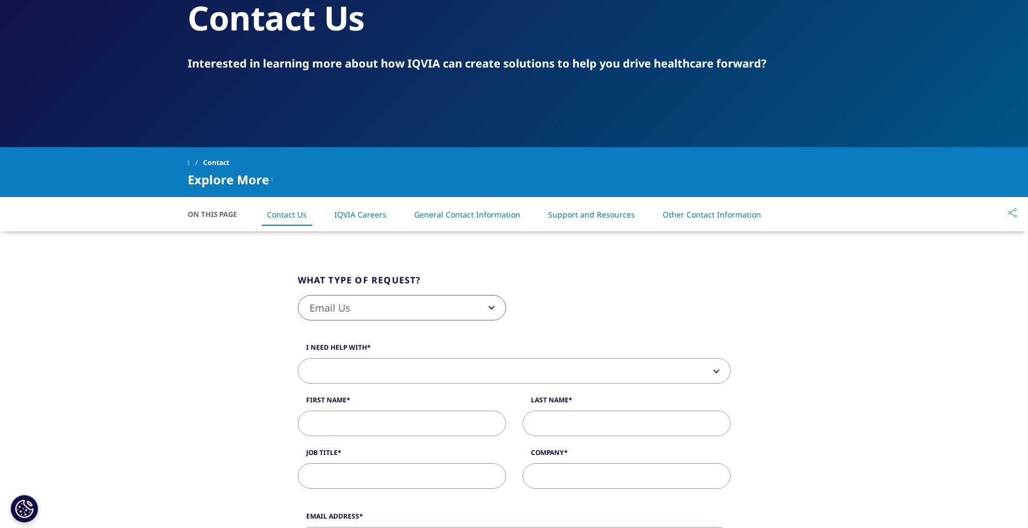
click at [482, 217] on link "General Contact Information" at bounding box center [467, 214] width 106 height 11
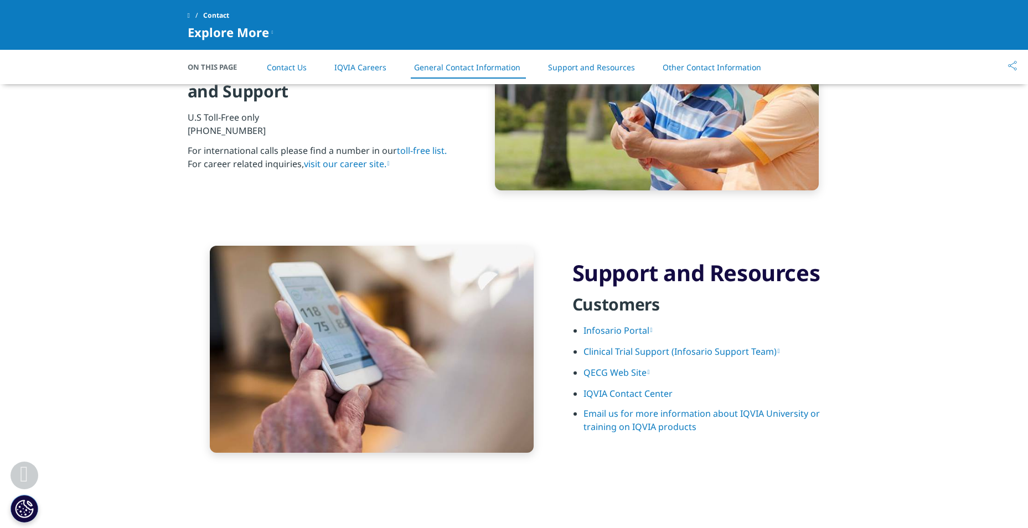
scroll to position [1305, 0]
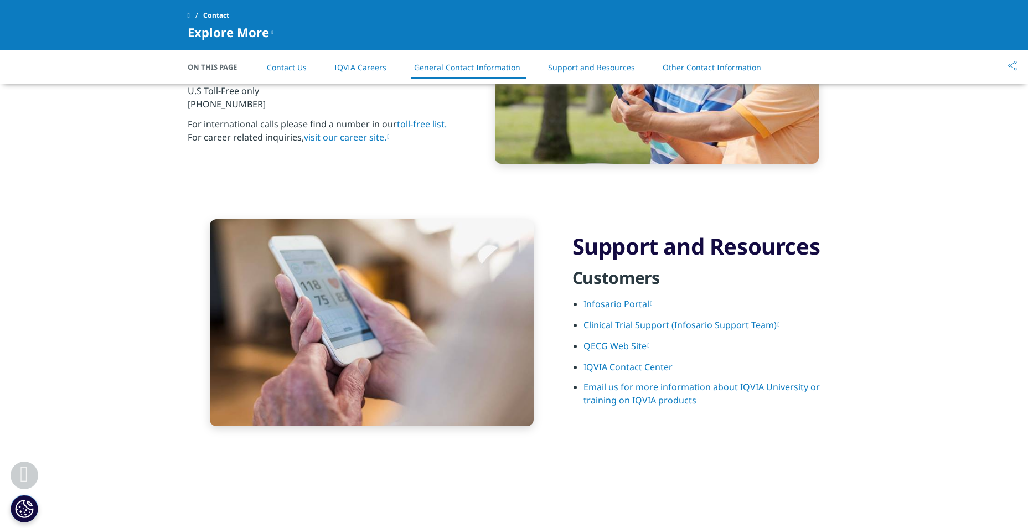
click at [637, 373] on link "IQVIA Contact Center" at bounding box center [628, 367] width 89 height 12
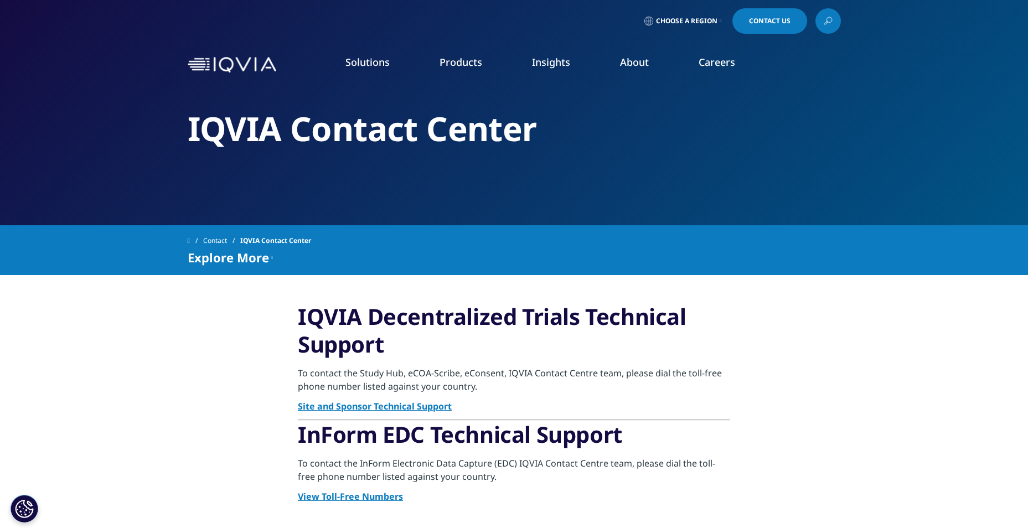
click at [582, 235] on link "Our Locations" at bounding box center [660, 233] width 245 height 12
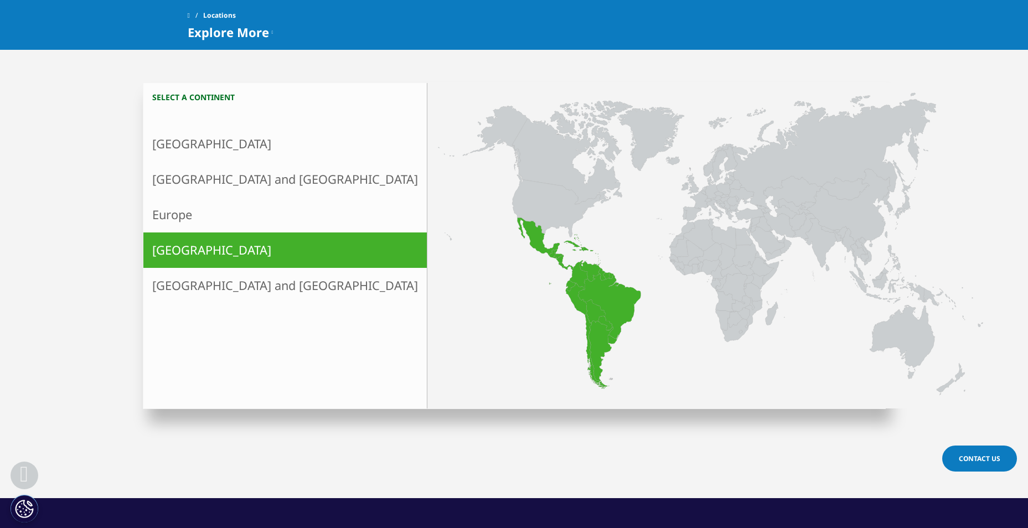
scroll to position [277, 0]
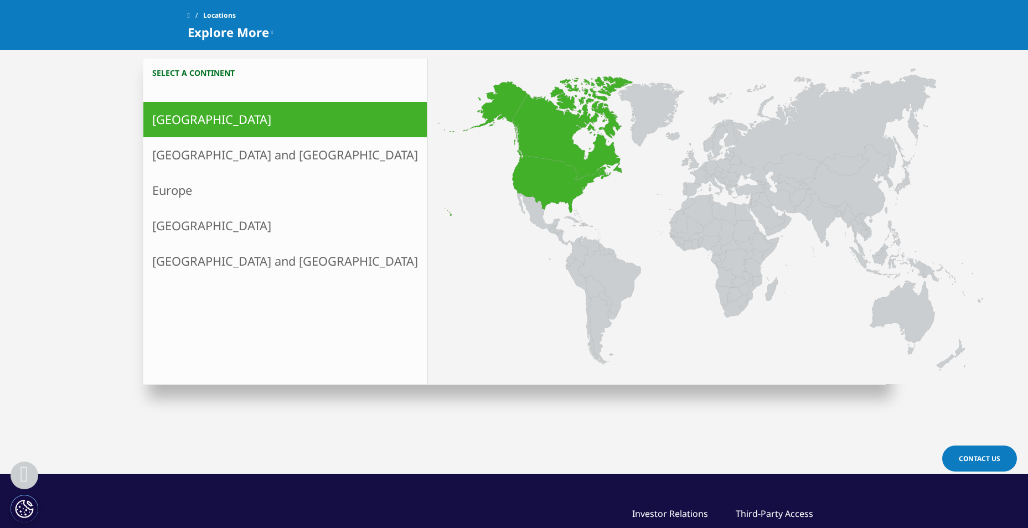
click at [438, 191] on icon at bounding box center [519, 148] width 163 height 135
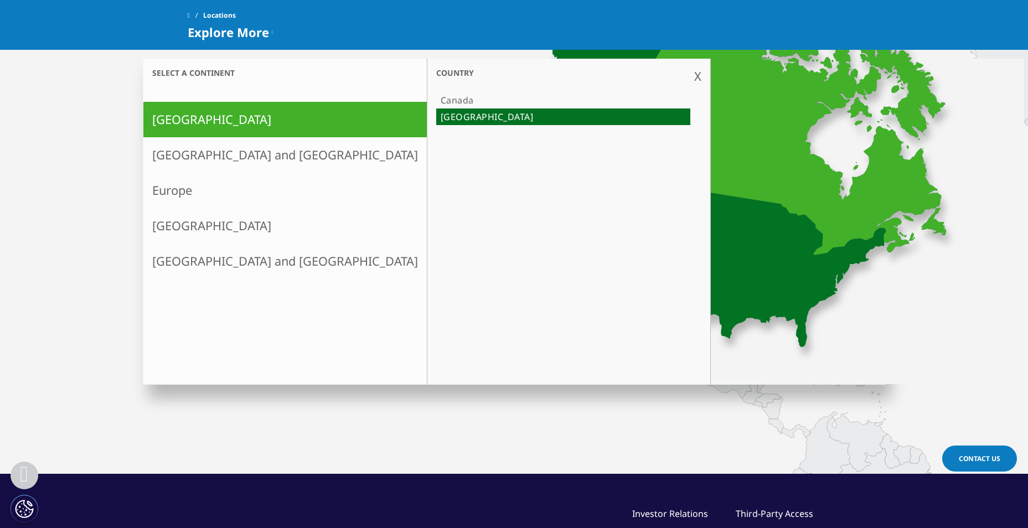
click at [620, 270] on icon at bounding box center [658, 168] width 455 height 377
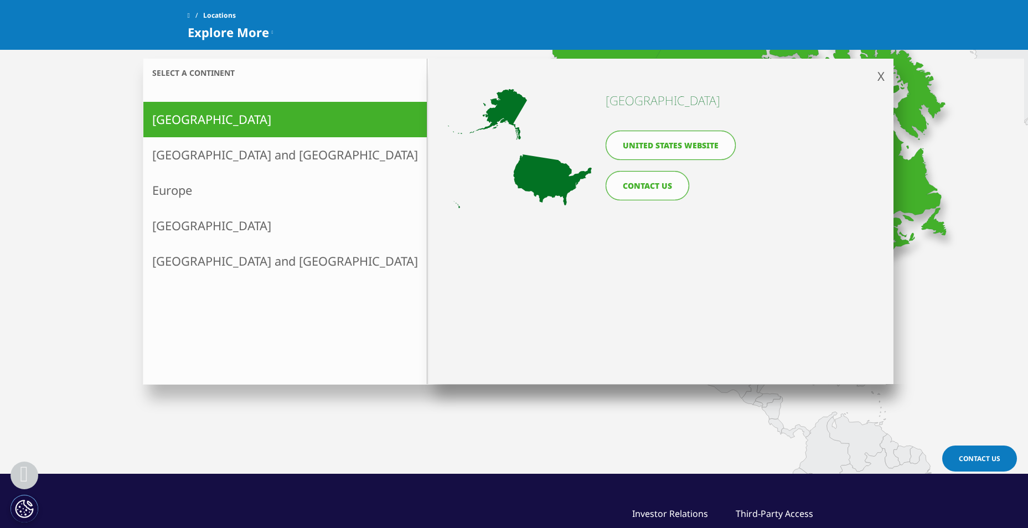
click at [539, 171] on icon at bounding box center [520, 148] width 144 height 119
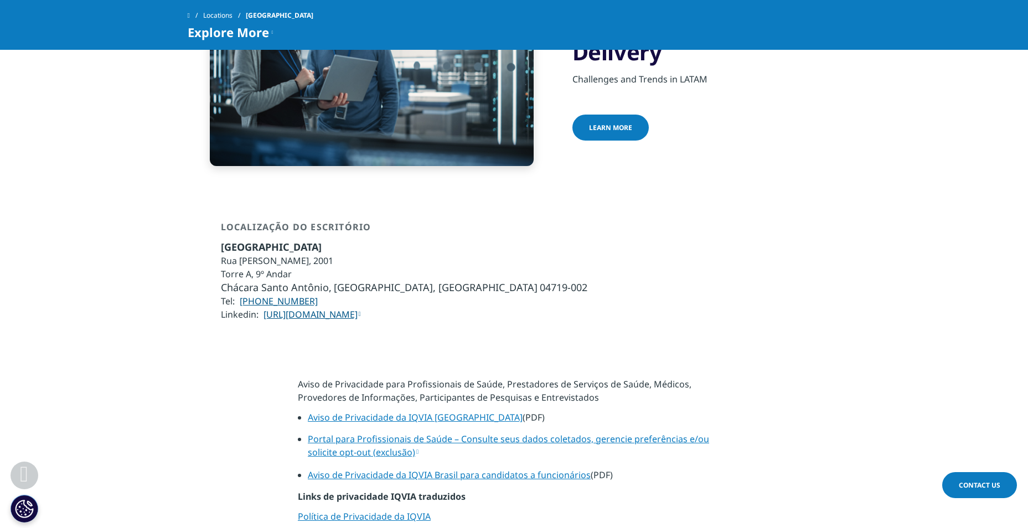
scroll to position [498, 0]
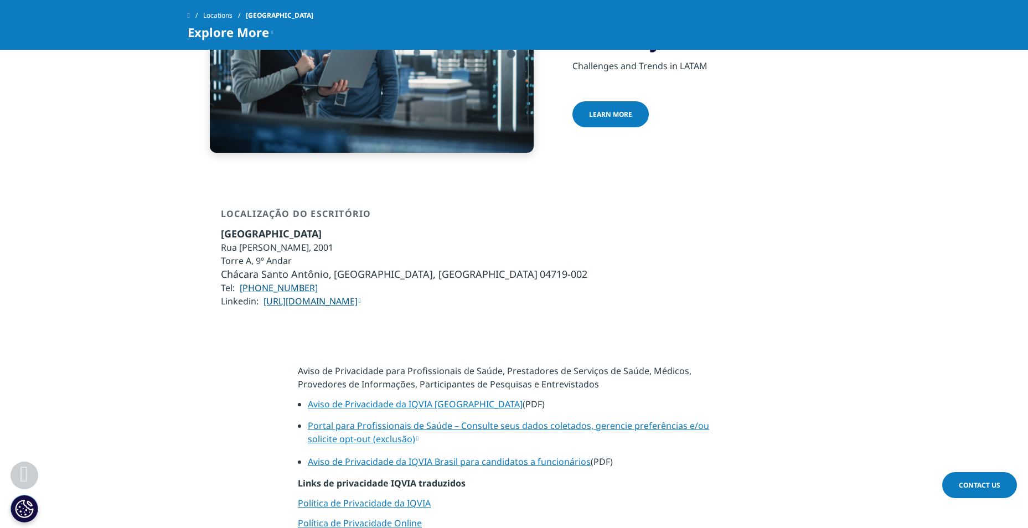
click at [450, 268] on li "[GEOGRAPHIC_DATA], [GEOGRAPHIC_DATA], [GEOGRAPHIC_DATA] 04719-002" at bounding box center [404, 275] width 367 height 14
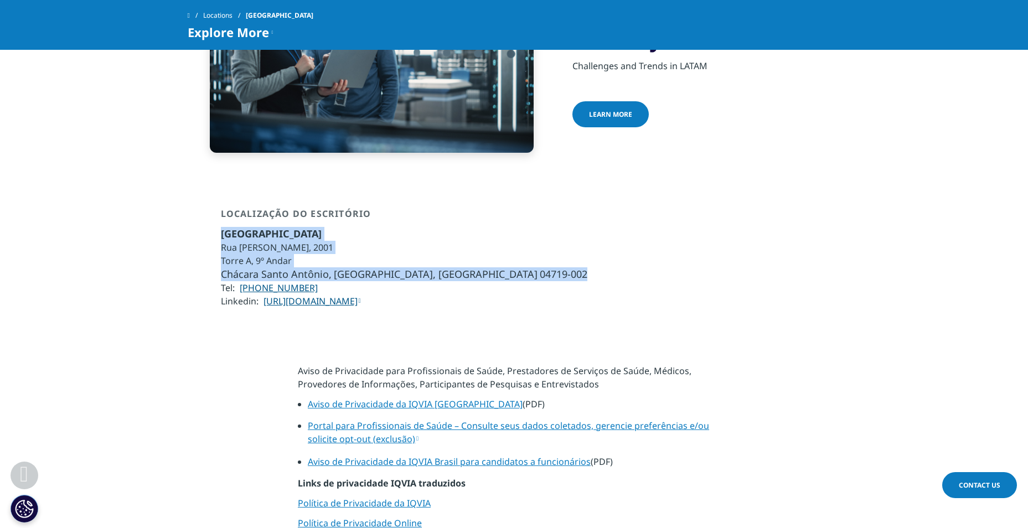
drag, startPoint x: 446, startPoint y: 233, endPoint x: 217, endPoint y: 193, distance: 232.1
click at [217, 208] on div "Localização do escritório [GEOGRAPHIC_DATA] [GEOGRAPHIC_DATA], 2001 Torre A, 9º…" at bounding box center [515, 258] width 654 height 101
copy ul "[GEOGRAPHIC_DATA] [STREET_ADDRESS] 04719-002"
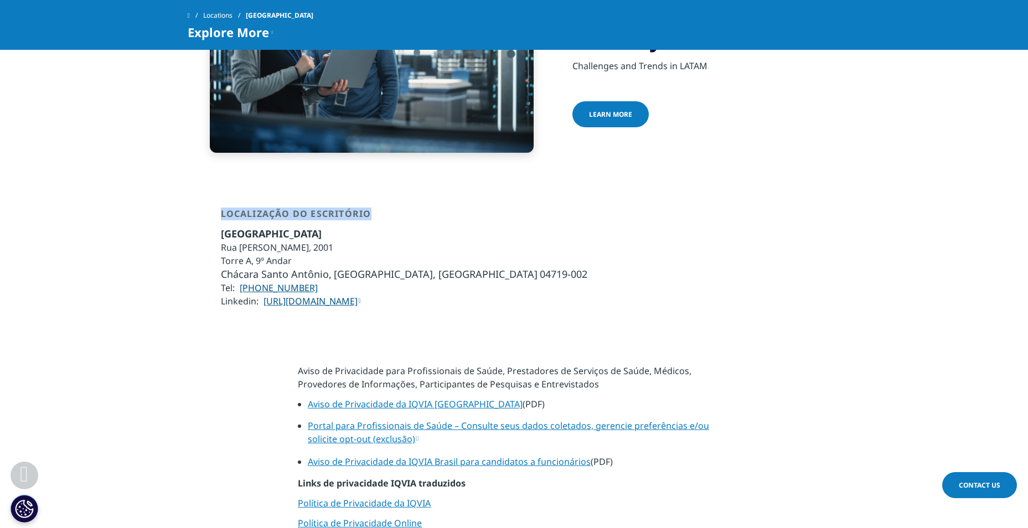
drag, startPoint x: 351, startPoint y: 175, endPoint x: 223, endPoint y: 183, distance: 128.2
click at [223, 208] on div "Localização do escritório" at bounding box center [404, 217] width 367 height 19
copy div "Localização do escritório"
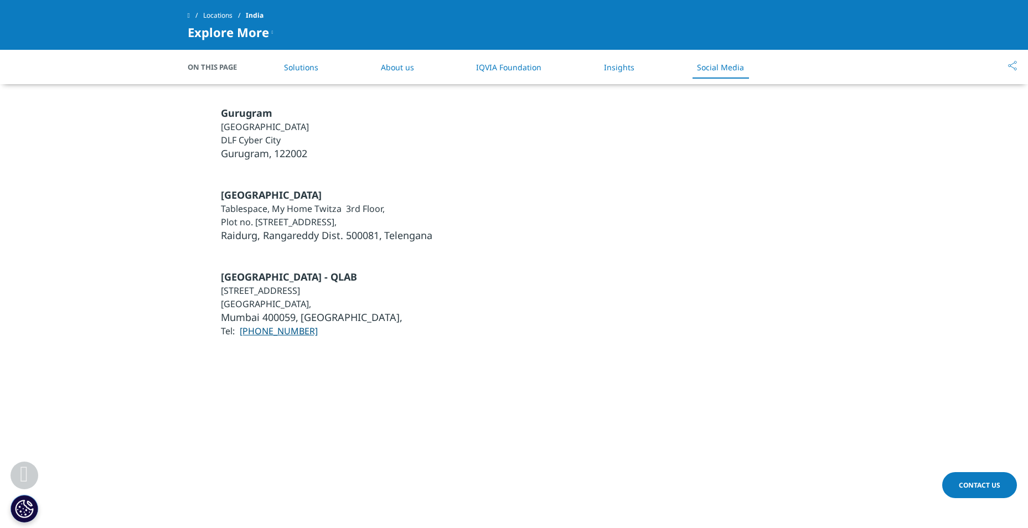
scroll to position [3323, 0]
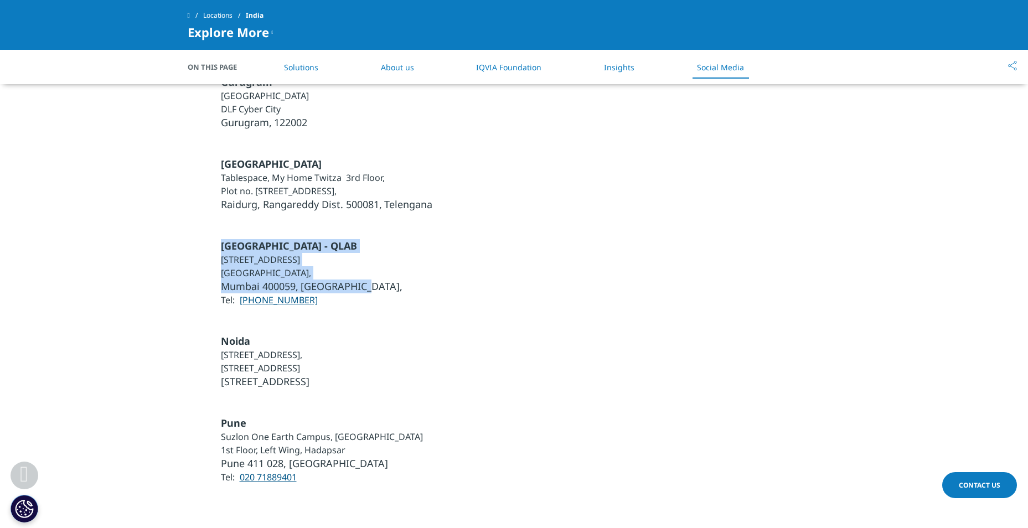
drag, startPoint x: 364, startPoint y: 239, endPoint x: 214, endPoint y: 196, distance: 156.3
click at [214, 239] on div "[GEOGRAPHIC_DATA] - QLAB [STREET_ADDRESS] [GEOGRAPHIC_DATA], [GEOGRAPHIC_DATA],…" at bounding box center [515, 273] width 654 height 68
copy ul "[GEOGRAPHIC_DATA] - QLAB [STREET_ADDRESS],"
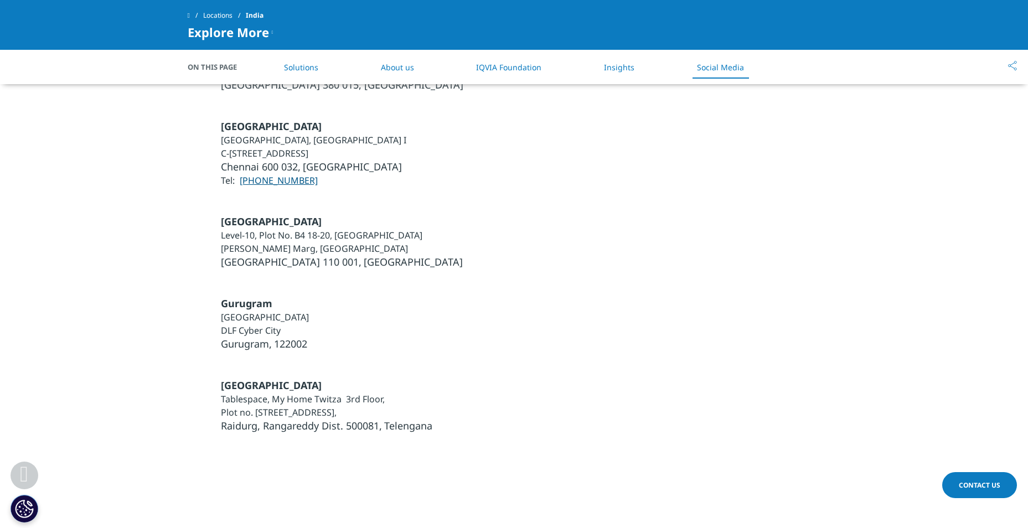
scroll to position [2714, 0]
